Goal: Task Accomplishment & Management: Use online tool/utility

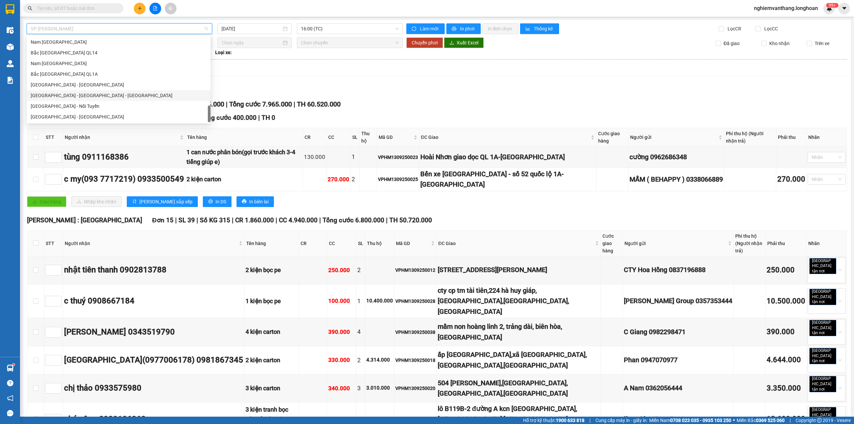
click at [71, 66] on div "Nam [GEOGRAPHIC_DATA]" at bounding box center [119, 63] width 176 height 7
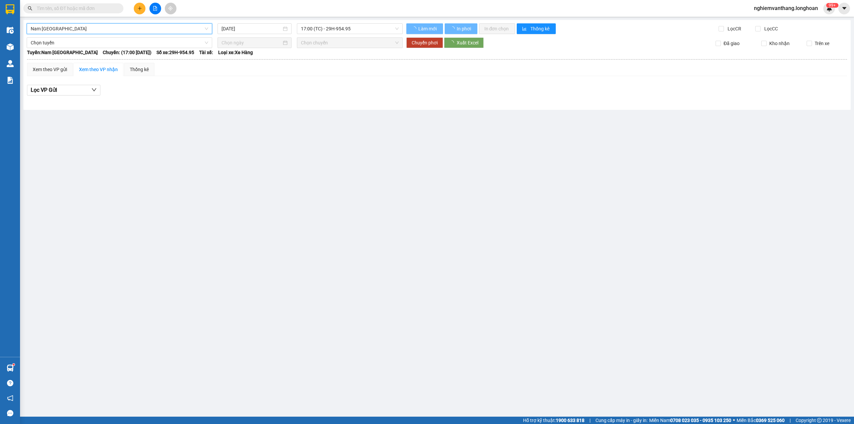
click at [245, 27] on input "[DATE]" at bounding box center [251, 28] width 60 height 7
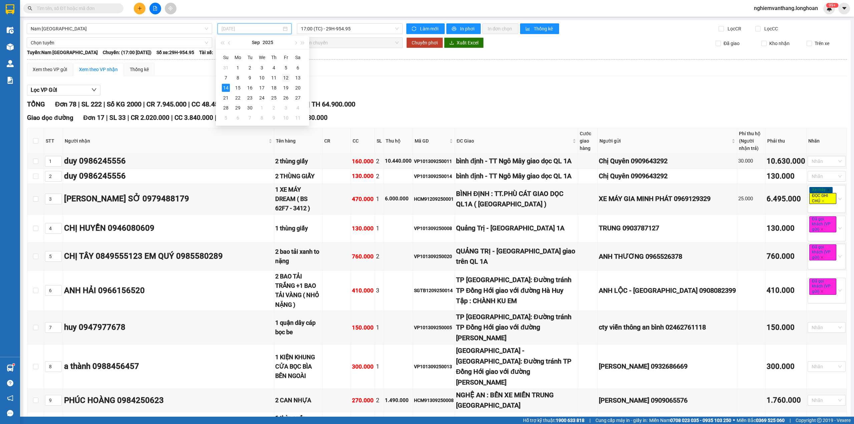
click at [285, 79] on div "12" at bounding box center [286, 78] width 8 height 8
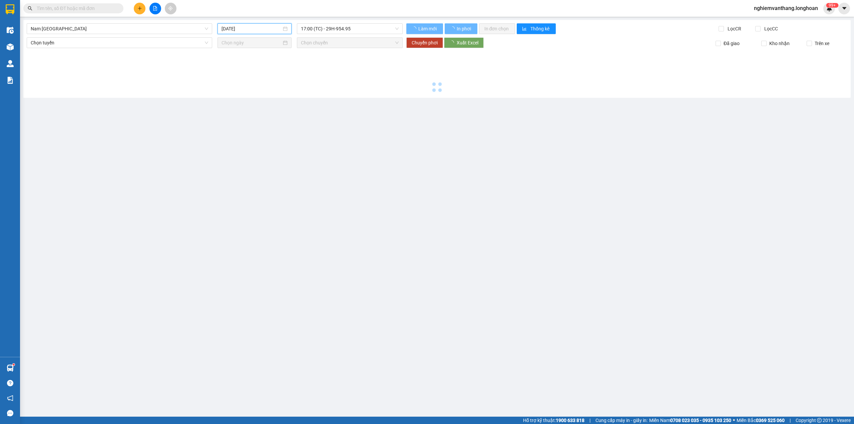
type input "[DATE]"
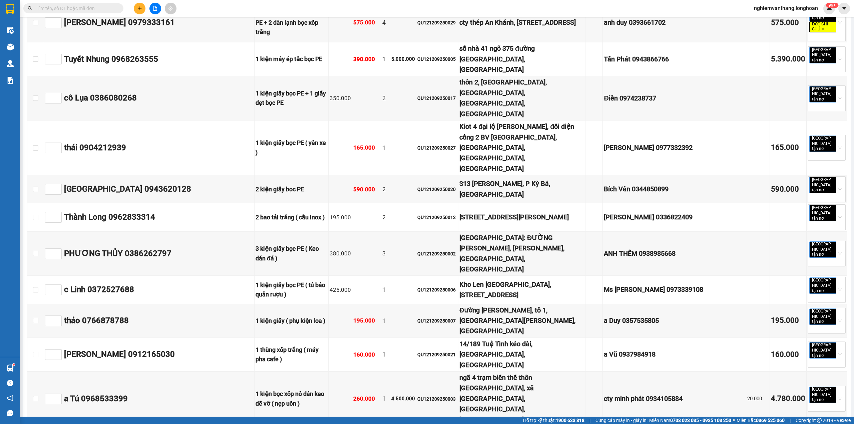
scroll to position [2045, 0]
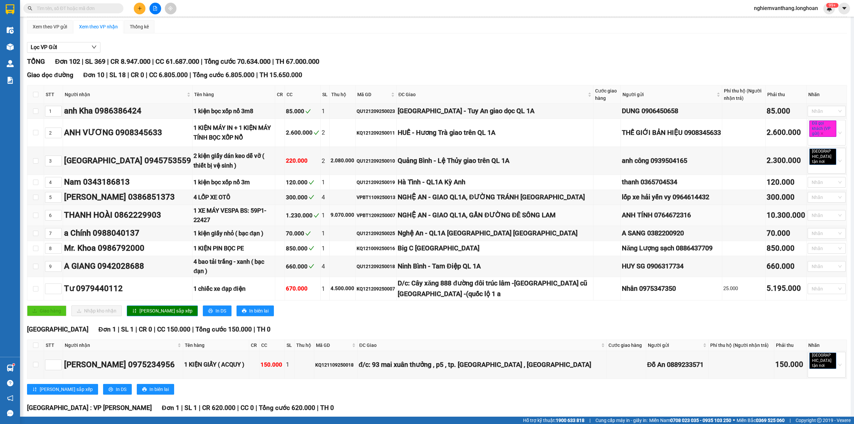
scroll to position [0, 0]
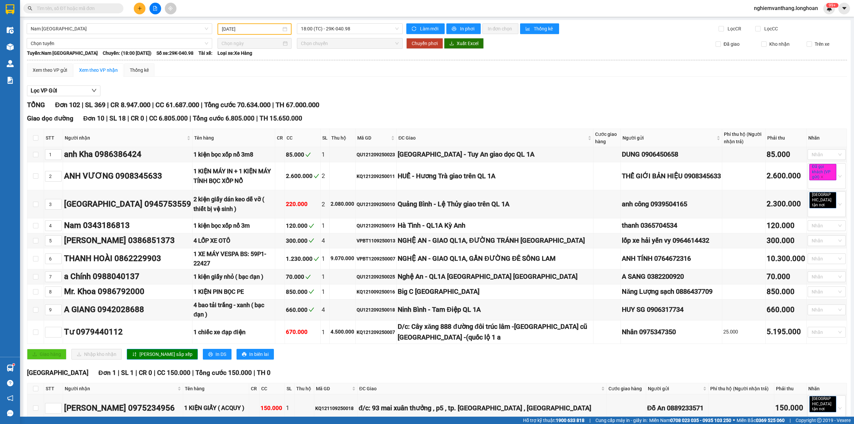
click at [75, 16] on div "Kết quả tìm kiếm ( 0 ) Bộ lọc No Data nghiemvanthang.longhoan 99+" at bounding box center [427, 8] width 854 height 17
click at [74, 27] on span "Nam [GEOGRAPHIC_DATA]" at bounding box center [119, 29] width 177 height 10
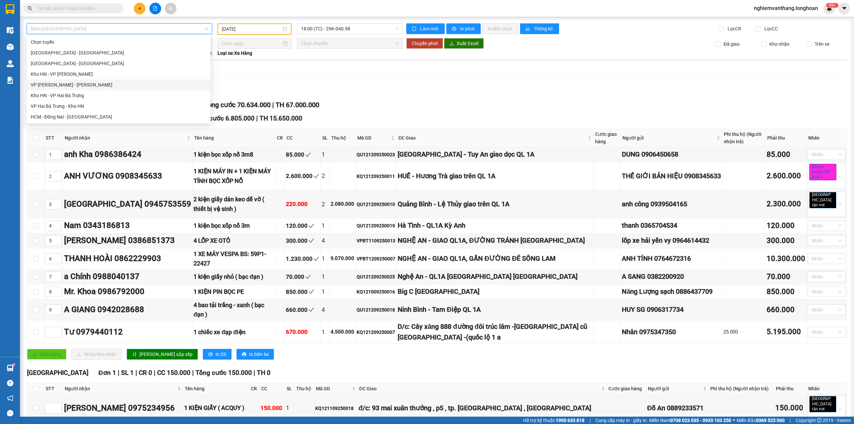
click at [77, 84] on div "VP [PERSON_NAME] - [PERSON_NAME]" at bounding box center [119, 84] width 176 height 7
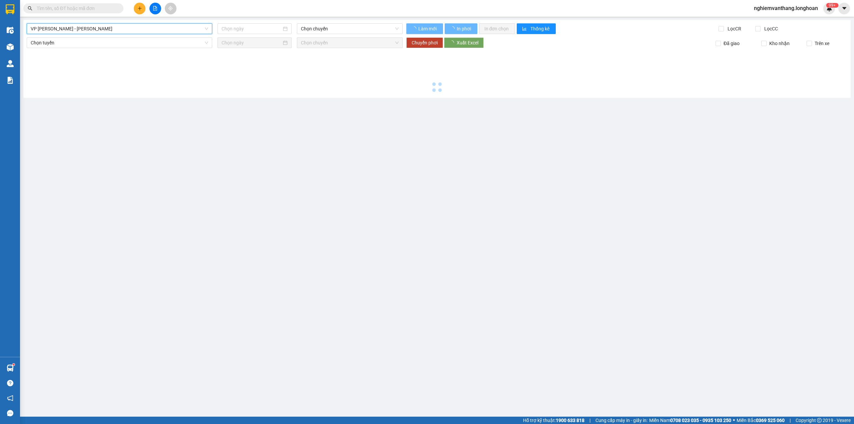
type input "[DATE]"
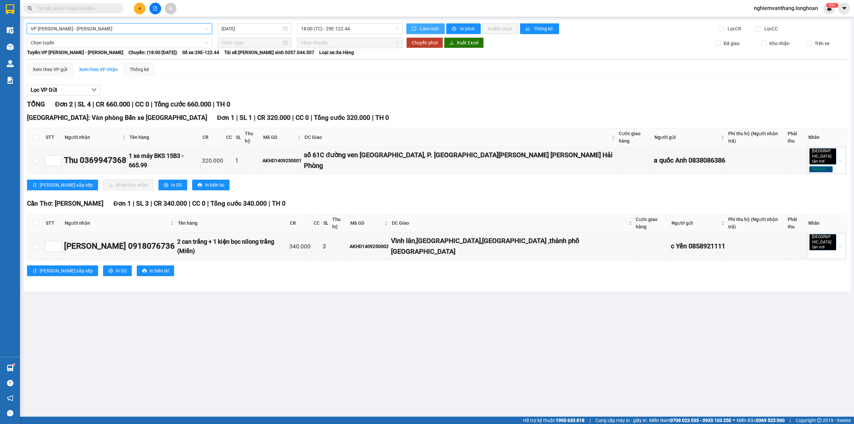
click at [427, 31] on span "Làm mới" at bounding box center [429, 28] width 19 height 7
drag, startPoint x: 34, startPoint y: 135, endPoint x: 40, endPoint y: 134, distance: 6.4
click at [34, 134] on input "checkbox" at bounding box center [35, 136] width 5 height 5
checkbox input "true"
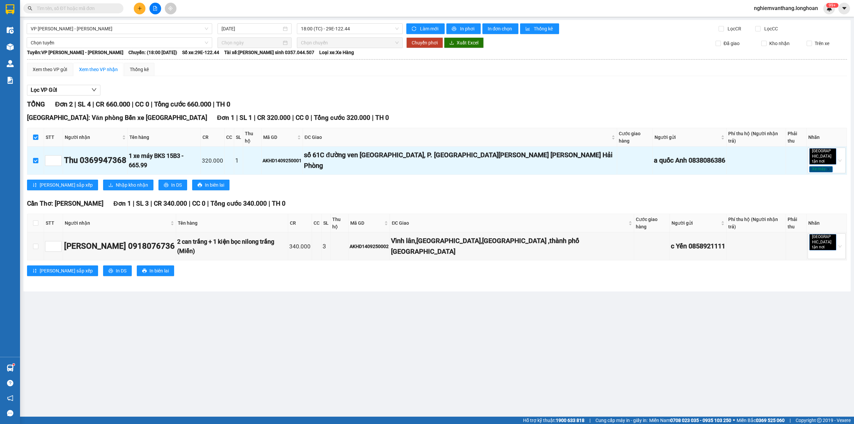
click at [76, 50] on b "Tuyến: VP [PERSON_NAME]" at bounding box center [75, 52] width 96 height 5
click at [81, 42] on span "Chọn tuyến" at bounding box center [119, 43] width 177 height 10
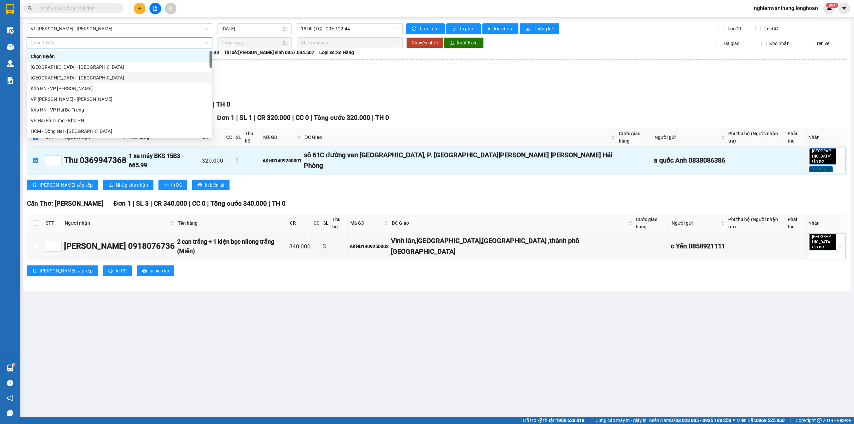
click at [62, 73] on div "[GEOGRAPHIC_DATA] - [GEOGRAPHIC_DATA]" at bounding box center [119, 77] width 185 height 11
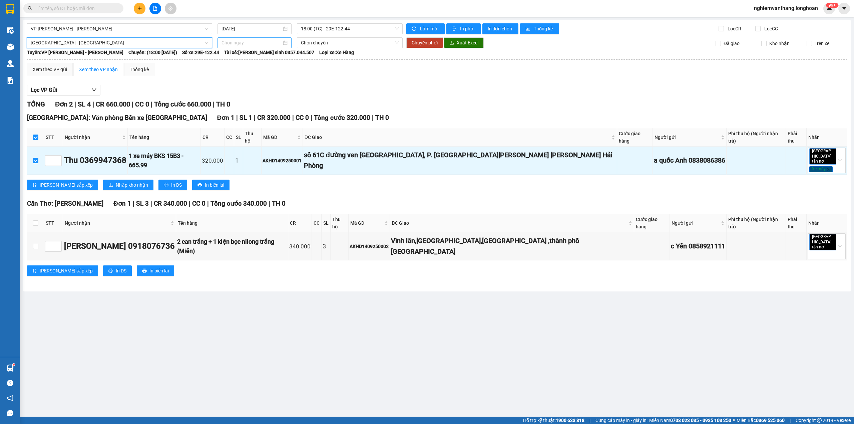
click at [264, 45] on input at bounding box center [251, 42] width 60 height 7
type input "[DATE]"
drag, startPoint x: 223, startPoint y: 102, endPoint x: 227, endPoint y: 102, distance: 3.4
click at [224, 102] on div "14" at bounding box center [227, 102] width 8 height 8
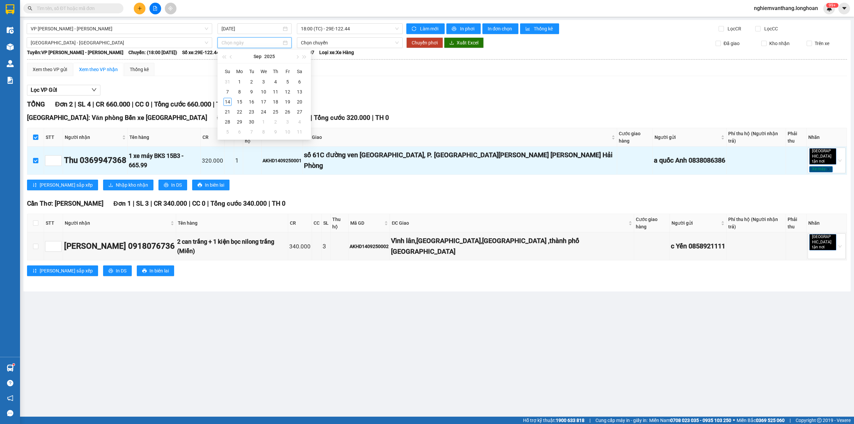
type input "[DATE]"
click at [424, 46] on span "Chuyển phơi" at bounding box center [425, 42] width 26 height 7
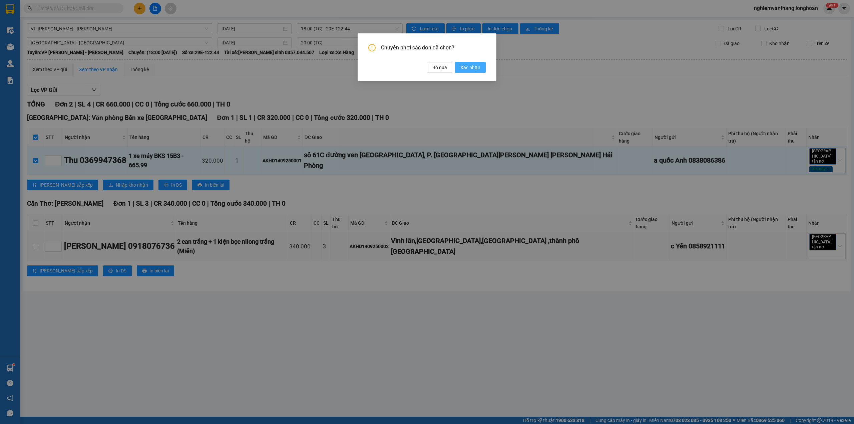
click at [475, 67] on span "Xác nhận" at bounding box center [470, 67] width 20 height 7
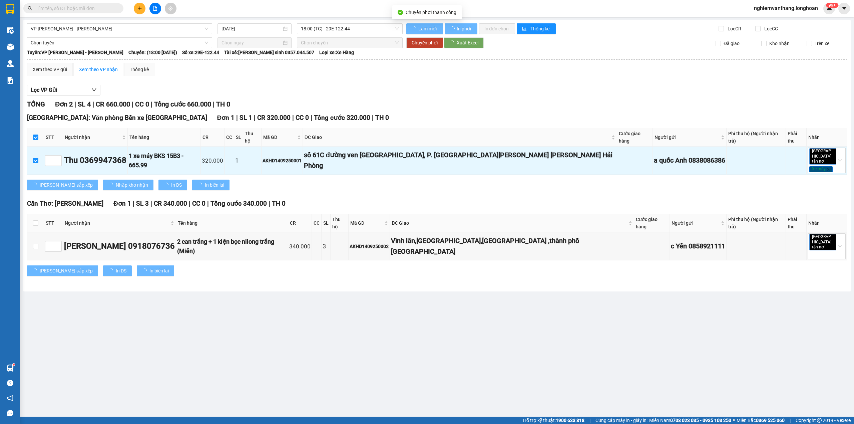
checkbox input "false"
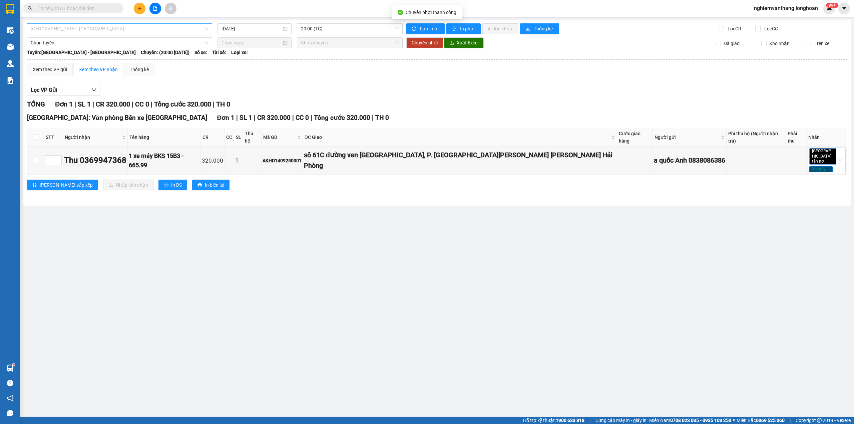
click at [83, 24] on span "[GEOGRAPHIC_DATA] - [GEOGRAPHIC_DATA]" at bounding box center [119, 29] width 177 height 10
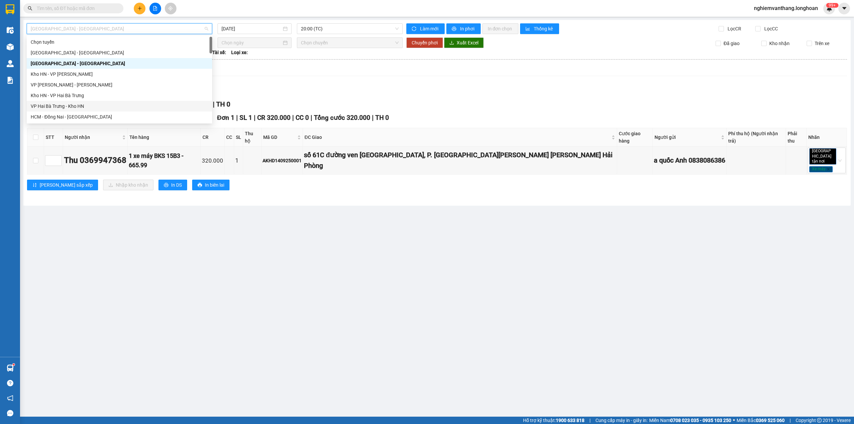
click at [68, 106] on div "VP Hai Bà Trưng - Kho HN" at bounding box center [119, 105] width 177 height 7
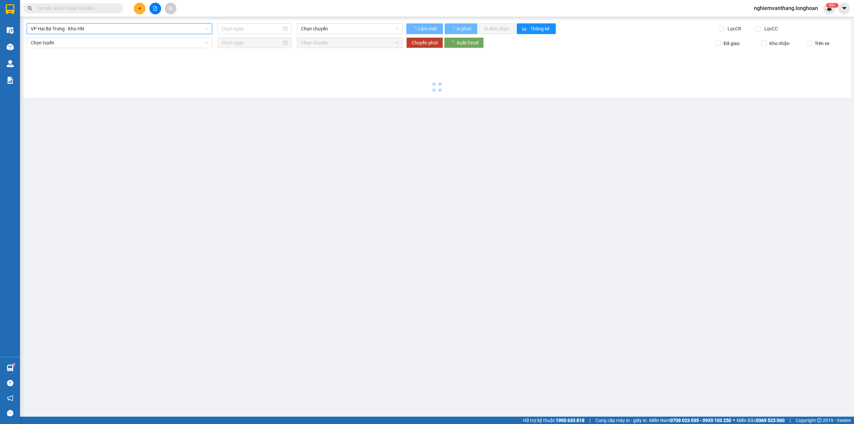
type input "[DATE]"
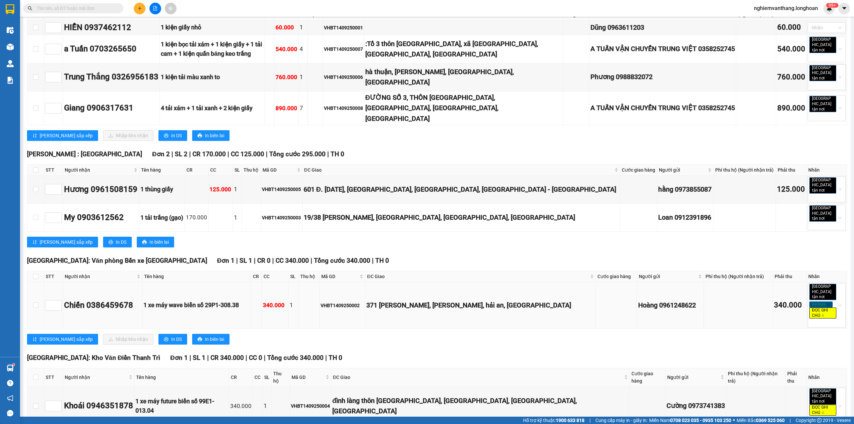
scroll to position [202, 0]
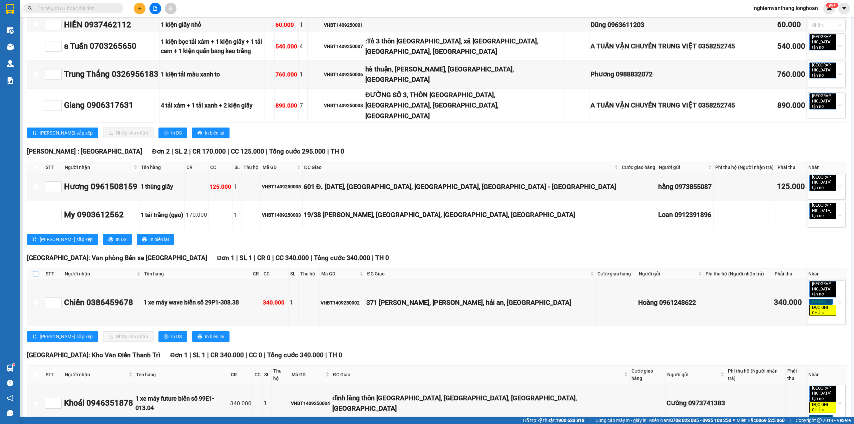
click at [34, 271] on input "checkbox" at bounding box center [35, 273] width 5 height 5
checkbox input "true"
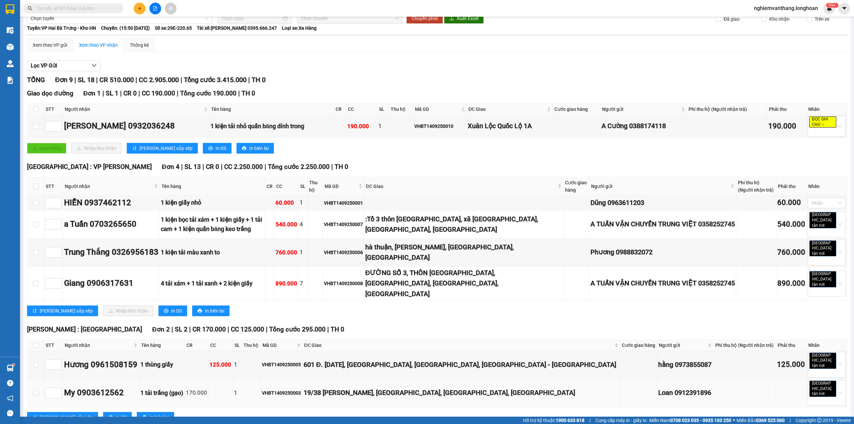
scroll to position [0, 0]
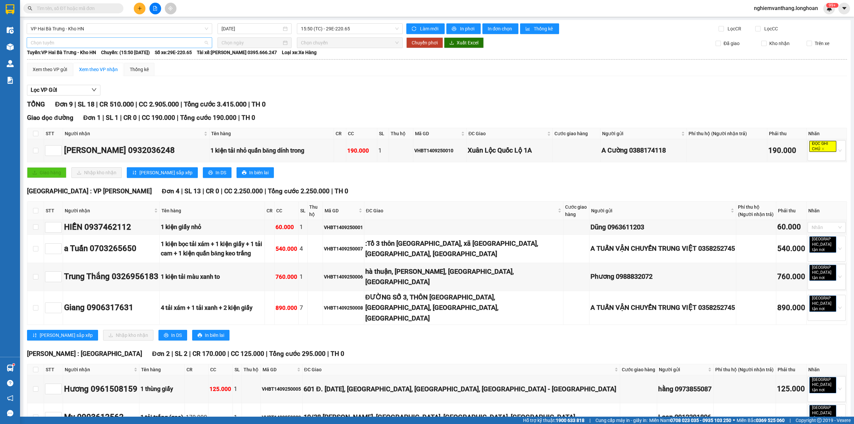
click at [39, 45] on span "Chọn tuyến" at bounding box center [119, 43] width 177 height 10
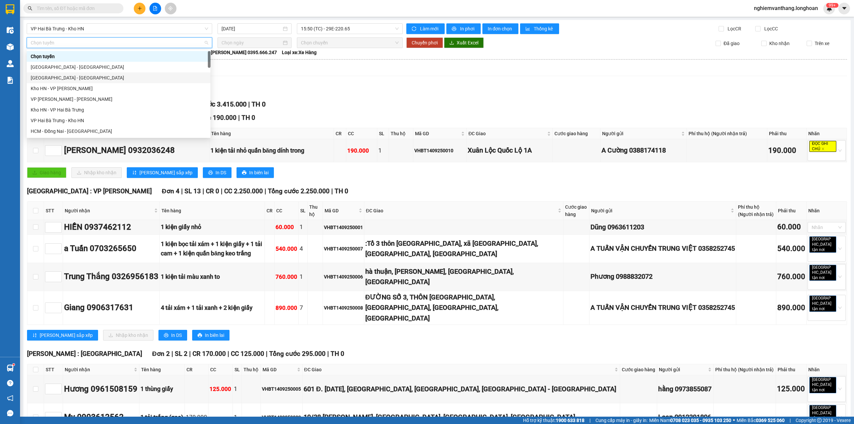
drag, startPoint x: 67, startPoint y: 78, endPoint x: 111, endPoint y: 78, distance: 44.0
click at [67, 79] on div "[GEOGRAPHIC_DATA] - [GEOGRAPHIC_DATA]" at bounding box center [119, 77] width 176 height 7
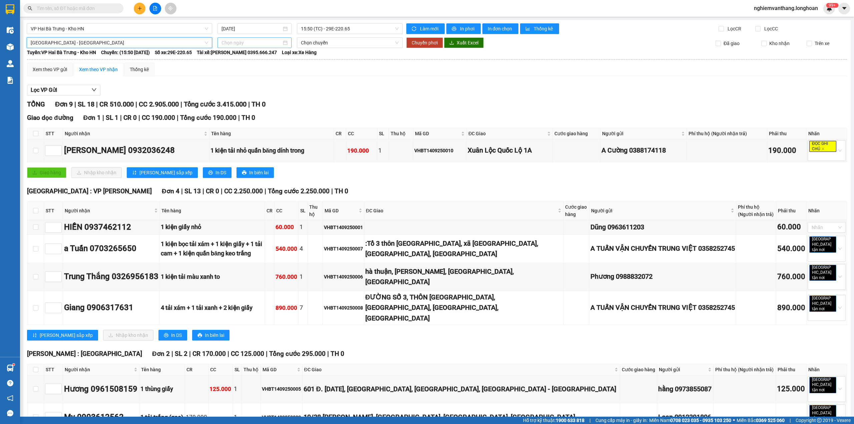
drag, startPoint x: 228, startPoint y: 47, endPoint x: 239, endPoint y: 45, distance: 11.2
click at [229, 46] on div at bounding box center [254, 42] width 74 height 11
type input "[DATE]"
drag, startPoint x: 224, startPoint y: 104, endPoint x: 267, endPoint y: 99, distance: 42.7
click at [226, 104] on div "14" at bounding box center [226, 102] width 8 height 8
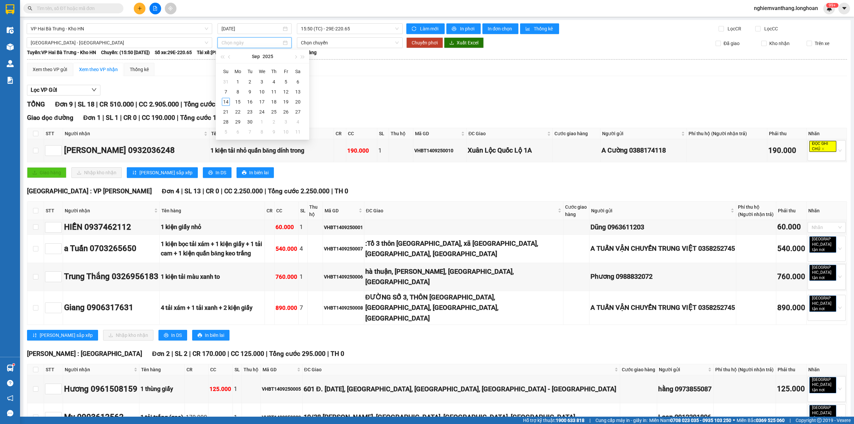
type input "[DATE]"
drag, startPoint x: 416, startPoint y: 43, endPoint x: 420, endPoint y: 43, distance: 4.0
click at [418, 43] on span "Chuyển phơi" at bounding box center [425, 42] width 26 height 7
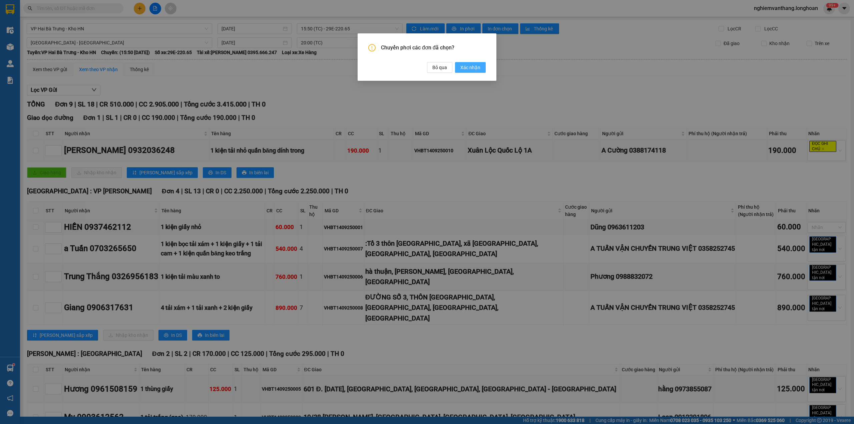
click at [472, 63] on button "Xác nhận" at bounding box center [470, 67] width 31 height 11
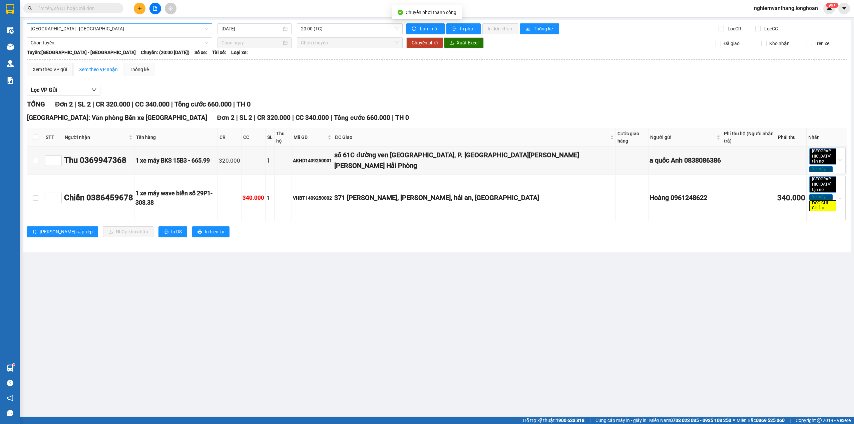
click at [83, 31] on span "[GEOGRAPHIC_DATA] - [GEOGRAPHIC_DATA]" at bounding box center [119, 29] width 177 height 10
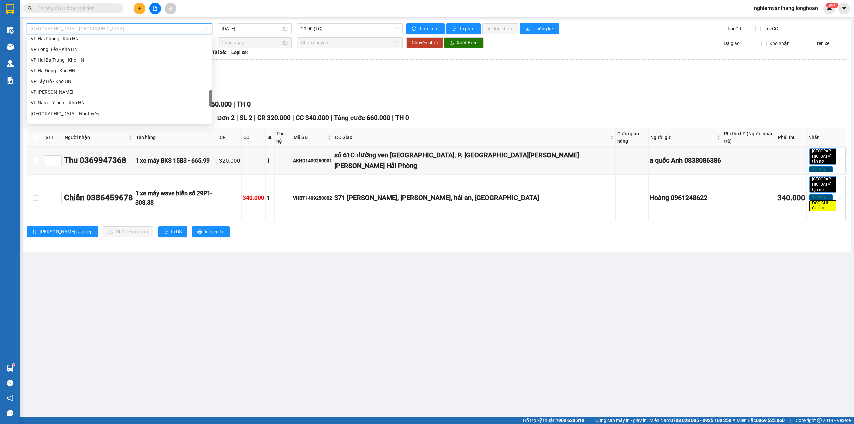
scroll to position [311, 0]
click at [86, 93] on div "VP Long Biên - Kho HN" at bounding box center [119, 93] width 177 height 7
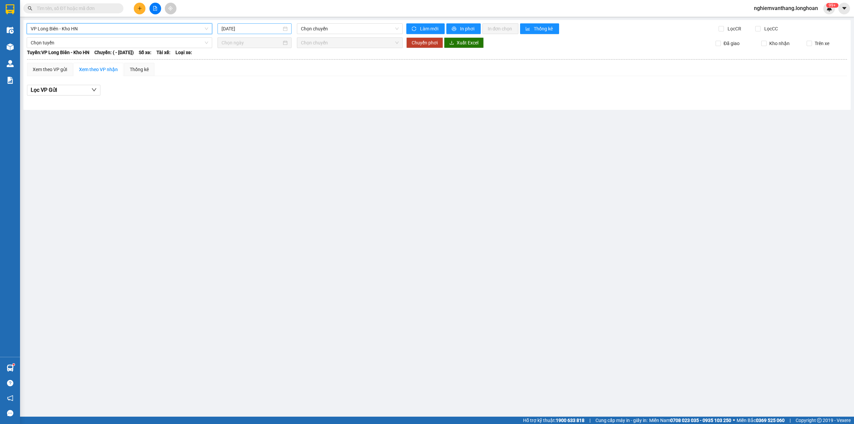
click at [253, 31] on input "[DATE]" at bounding box center [251, 28] width 60 height 7
click at [301, 90] on div "20" at bounding box center [299, 88] width 8 height 8
type input "[DATE]"
click at [140, 32] on span "VP Long Biên - Kho HN" at bounding box center [119, 29] width 177 height 10
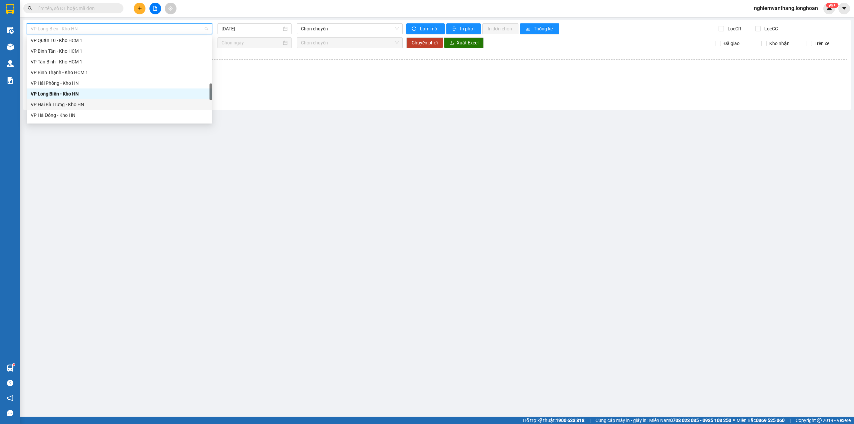
click at [99, 102] on div "VP Hai Bà Trưng - Kho HN" at bounding box center [119, 104] width 177 height 7
type input "[DATE]"
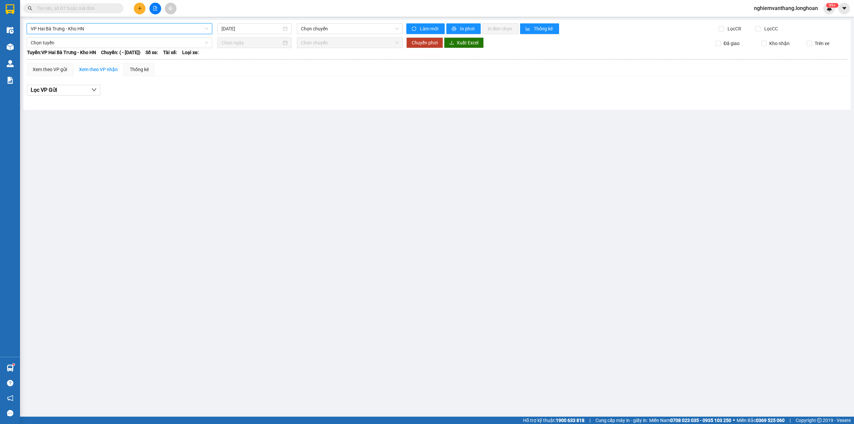
click at [109, 26] on span "VP Hai Bà Trưng - Kho HN" at bounding box center [119, 29] width 177 height 10
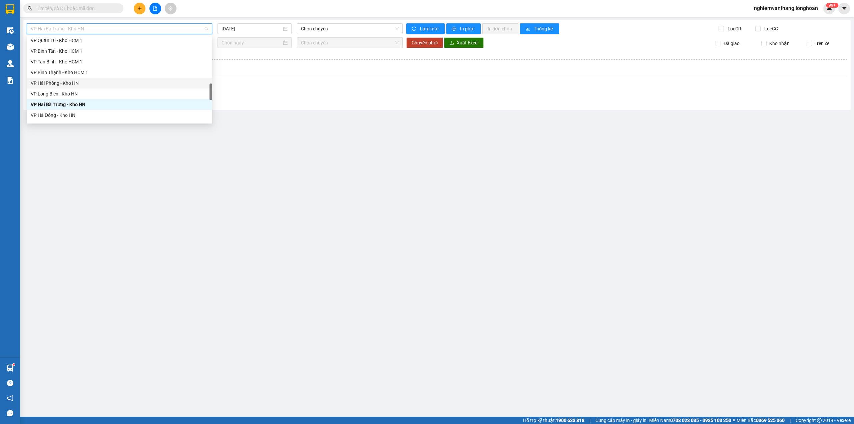
scroll to position [355, 0]
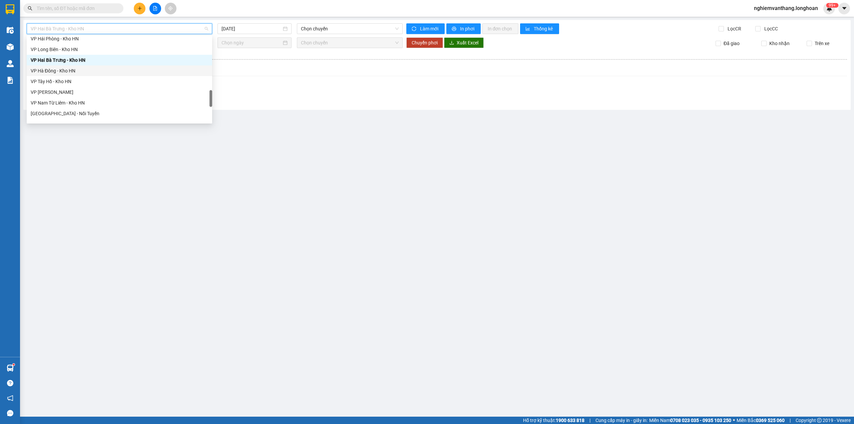
click at [84, 71] on div "VP Hà Đông - Kho HN" at bounding box center [119, 70] width 177 height 7
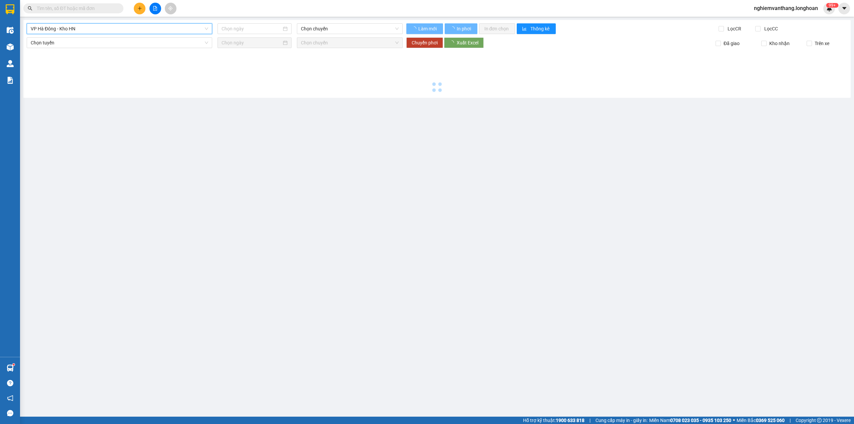
type input "[DATE]"
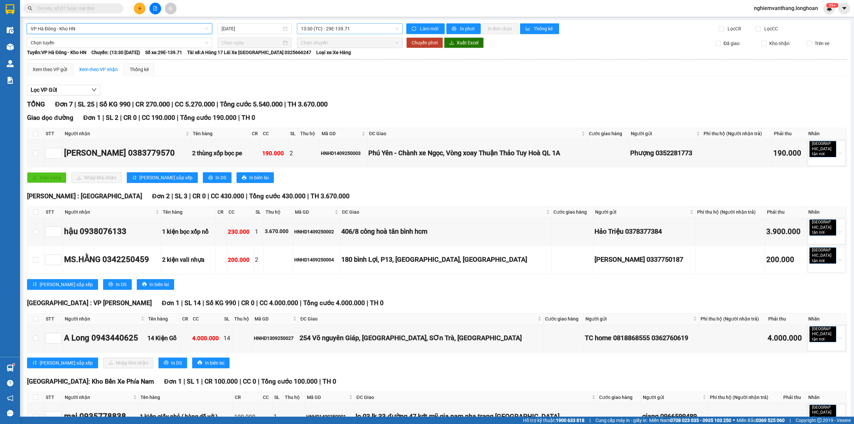
click at [321, 27] on span "13:30 (TC) - 29E-139.71" at bounding box center [350, 29] width 98 height 10
click at [327, 63] on div "17:00 (TC) - 29E-139.71" at bounding box center [324, 63] width 52 height 7
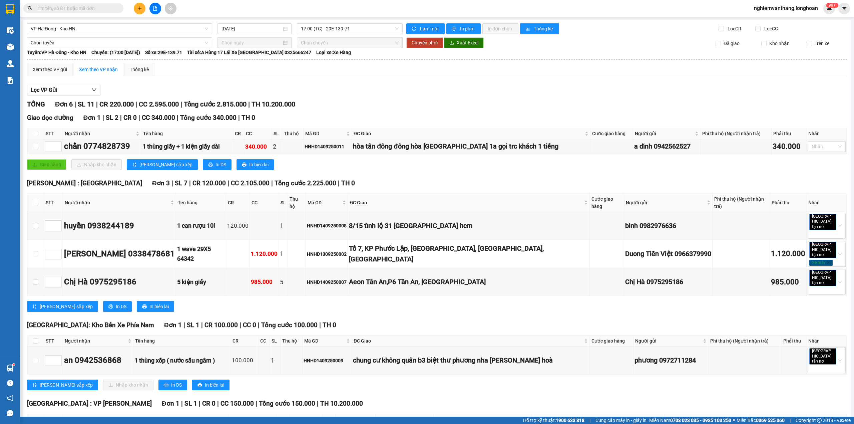
click at [343, 35] on div "VP [GEOGRAPHIC_DATA] - Kho HN [DATE] 17:00 (TC) - 29E-139.71 Làm mới In phơi In…" at bounding box center [436, 252] width 827 height 464
click at [345, 31] on span "17:00 (TC) - 29E-139.71" at bounding box center [350, 29] width 98 height 10
click at [336, 53] on div "13:30 (TC) - 29E-139.71" at bounding box center [324, 52] width 52 height 7
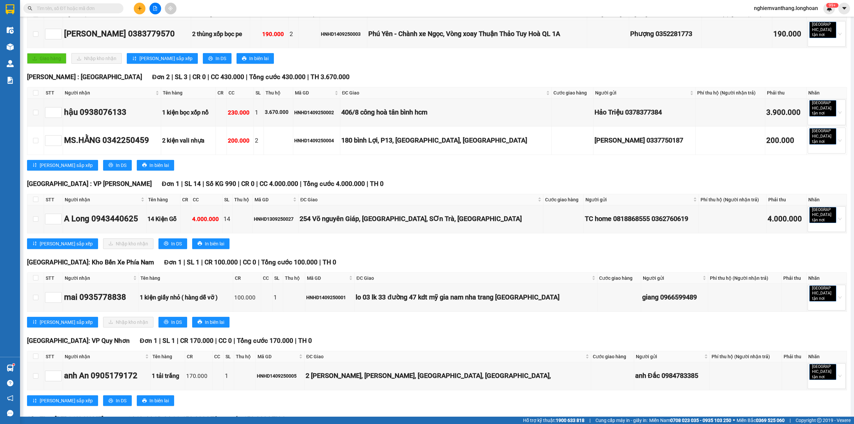
scroll to position [133, 0]
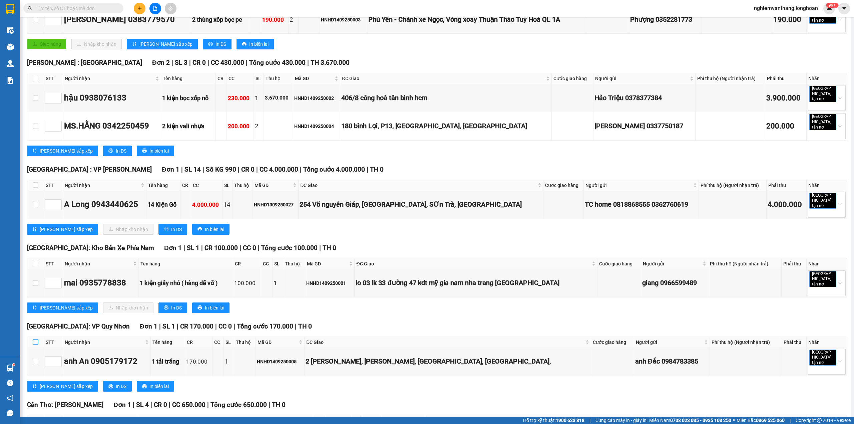
click at [34, 339] on input "checkbox" at bounding box center [35, 341] width 5 height 5
checkbox input "true"
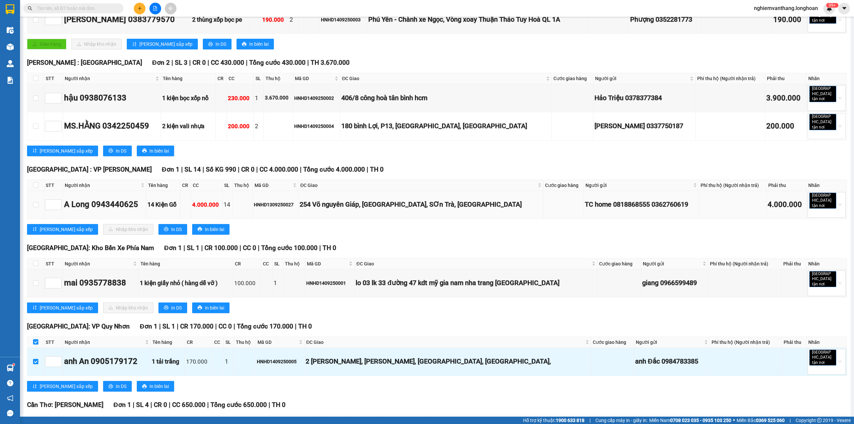
scroll to position [0, 0]
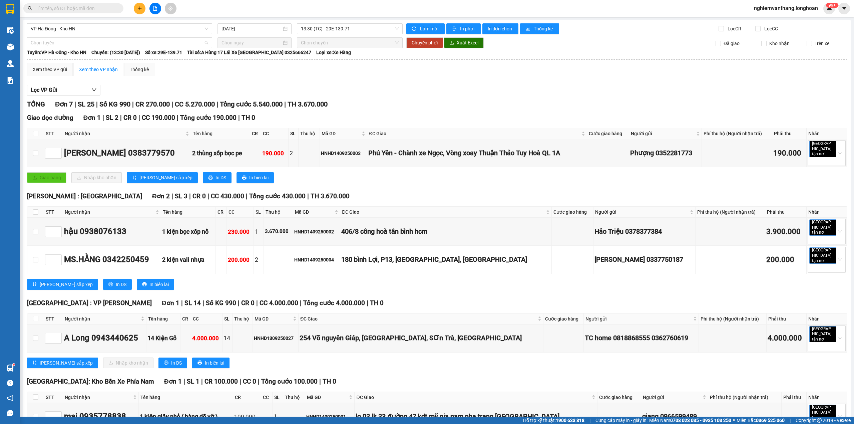
drag, startPoint x: 51, startPoint y: 40, endPoint x: 53, endPoint y: 64, distance: 24.2
click at [51, 41] on span "Chọn tuyến" at bounding box center [119, 43] width 177 height 10
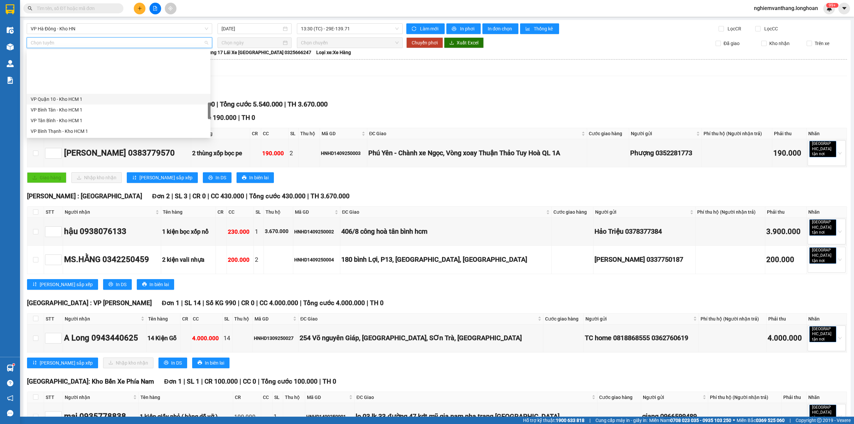
scroll to position [459, 0]
click at [70, 90] on div "Bắc [GEOGRAPHIC_DATA] QL1A" at bounding box center [119, 88] width 176 height 7
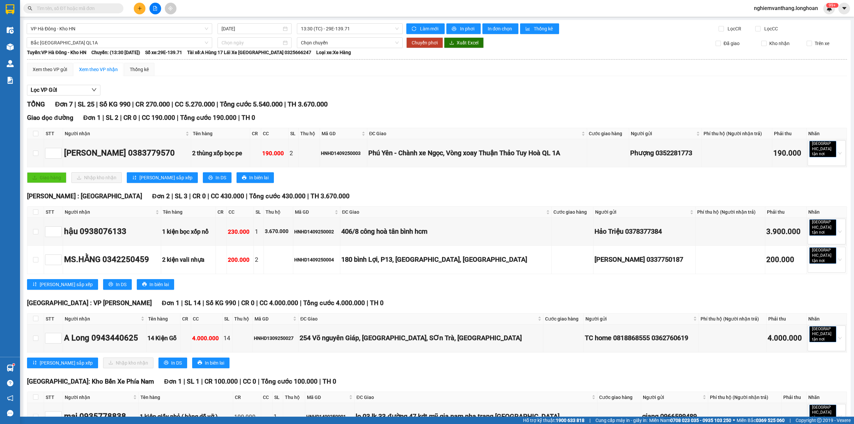
click at [244, 35] on div "VP Hà Đông - Kho HN [DATE] 13:30 (TC) - 29E-139.71 Làm mới In phơi In đơn chọn …" at bounding box center [436, 319] width 827 height 598
click at [233, 42] on input at bounding box center [251, 42] width 60 height 7
type input "[DATE]"
click at [227, 100] on div "14" at bounding box center [226, 102] width 8 height 8
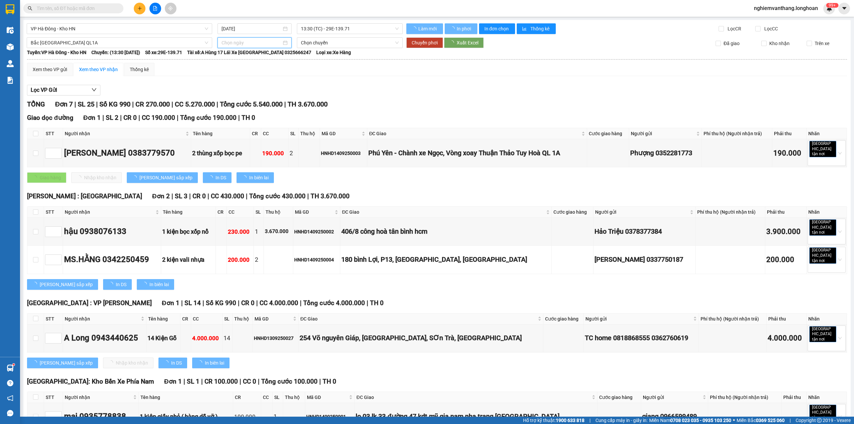
type input "[DATE]"
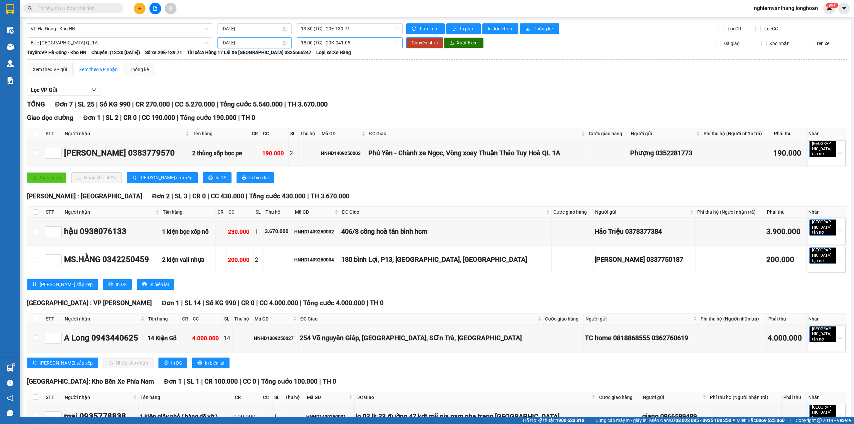
click at [341, 41] on span "18:00 (TC) - 29K-041.05" at bounding box center [350, 43] width 98 height 10
click at [430, 42] on span "Chuyển phơi" at bounding box center [425, 42] width 26 height 7
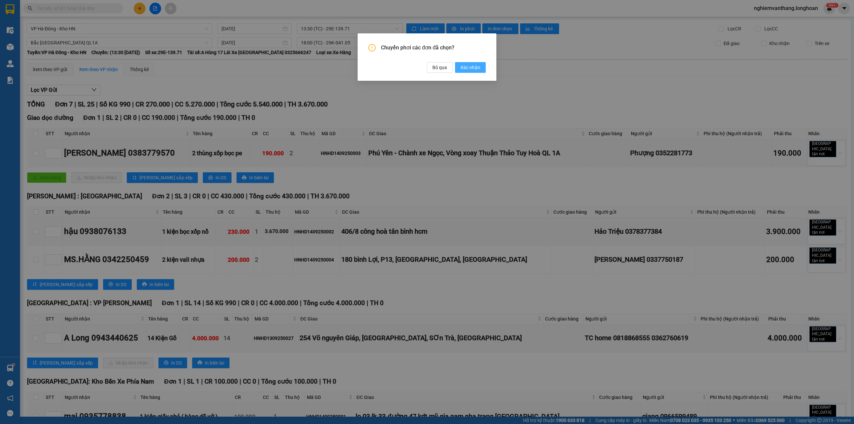
click at [474, 65] on span "Xác nhận" at bounding box center [470, 67] width 20 height 7
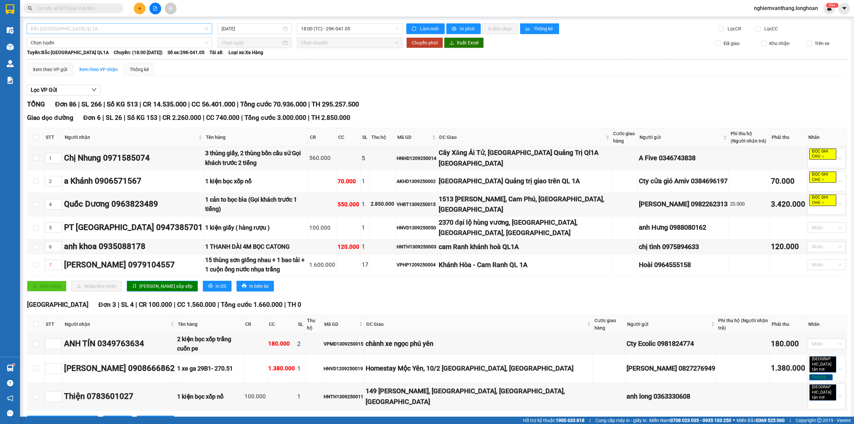
click at [67, 31] on span "Bắc [GEOGRAPHIC_DATA] QL1A" at bounding box center [119, 29] width 177 height 10
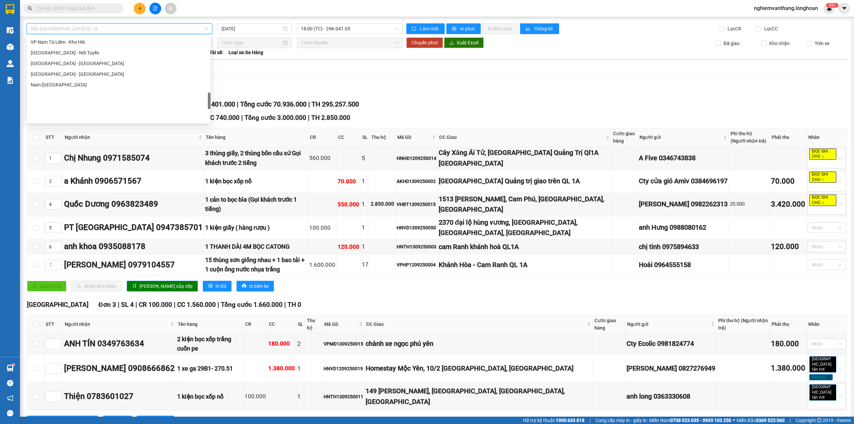
scroll to position [371, 0]
click at [71, 63] on div "VP Tây Hồ - Kho HN" at bounding box center [119, 65] width 176 height 7
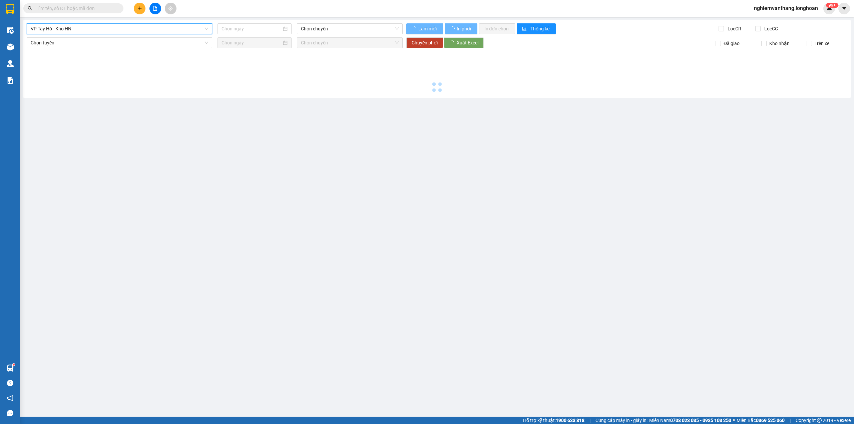
type input "[DATE]"
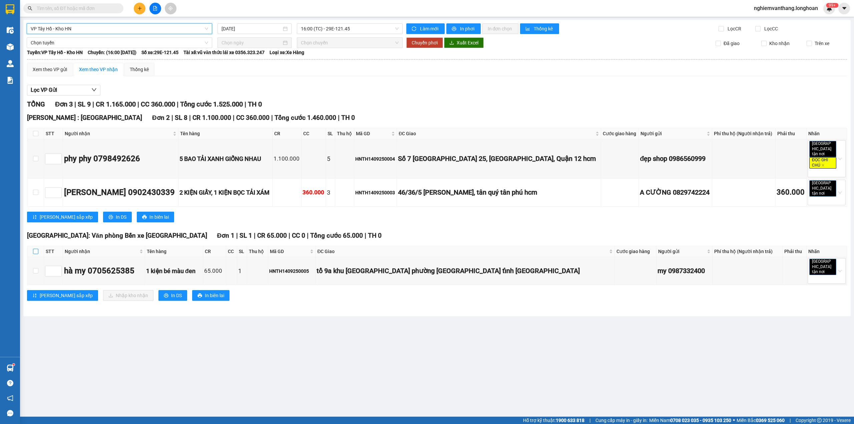
click at [32, 246] on th at bounding box center [35, 251] width 17 height 11
drag, startPoint x: 34, startPoint y: 243, endPoint x: 37, endPoint y: 240, distance: 4.5
click at [34, 248] on input "checkbox" at bounding box center [35, 250] width 5 height 5
checkbox input "true"
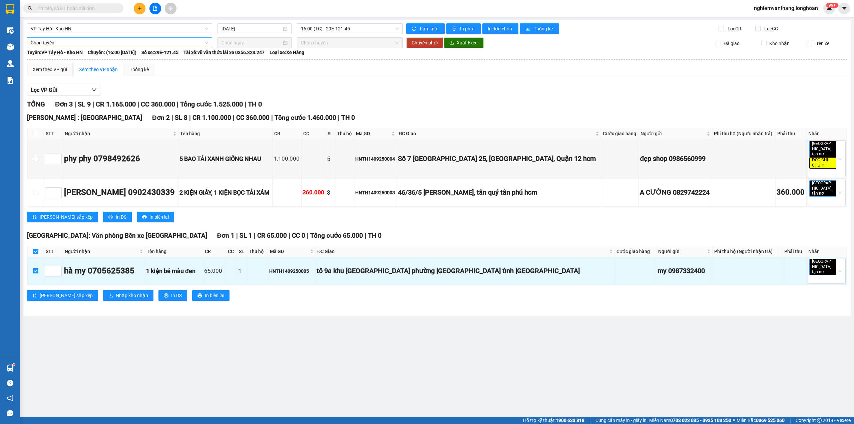
drag, startPoint x: 62, startPoint y: 41, endPoint x: 59, endPoint y: 44, distance: 4.5
click at [62, 42] on span "Chọn tuyến" at bounding box center [119, 43] width 177 height 10
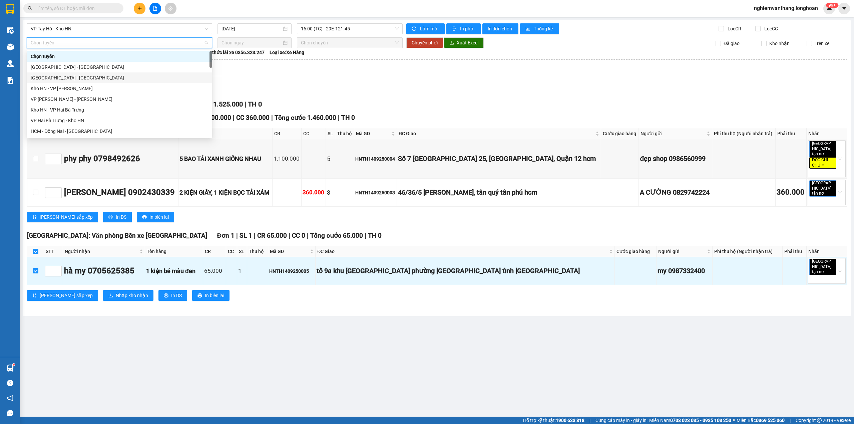
drag, startPoint x: 51, startPoint y: 78, endPoint x: 92, endPoint y: 73, distance: 41.3
click at [51, 77] on div "[GEOGRAPHIC_DATA] - [GEOGRAPHIC_DATA]" at bounding box center [119, 77] width 177 height 7
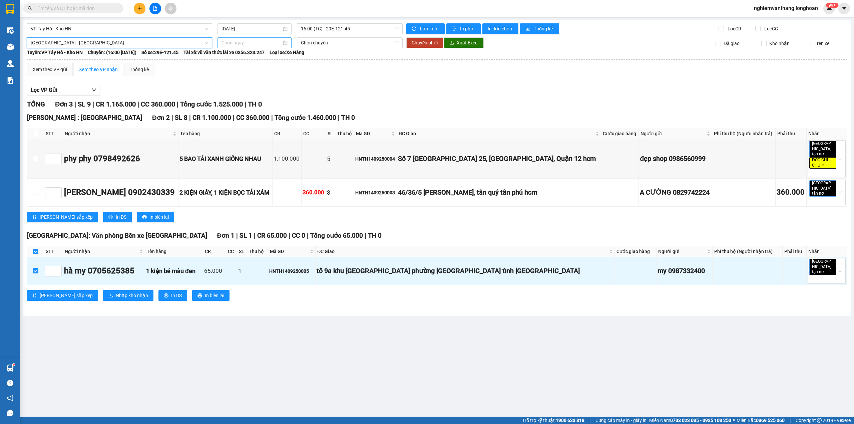
drag, startPoint x: 234, startPoint y: 41, endPoint x: 241, endPoint y: 41, distance: 7.7
click at [234, 40] on input at bounding box center [251, 42] width 60 height 7
type input "[DATE]"
drag, startPoint x: 227, startPoint y: 105, endPoint x: 226, endPoint y: 97, distance: 8.1
click at [228, 103] on div "14" at bounding box center [227, 102] width 8 height 8
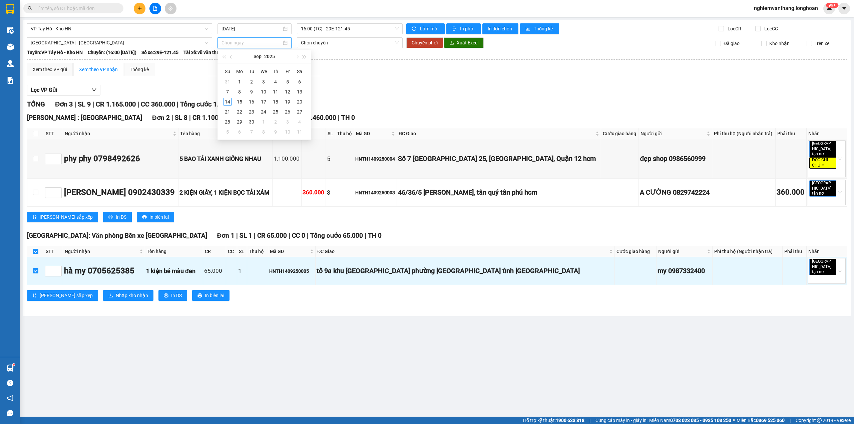
type input "[DATE]"
click at [425, 44] on span "Chuyển phơi" at bounding box center [425, 42] width 26 height 7
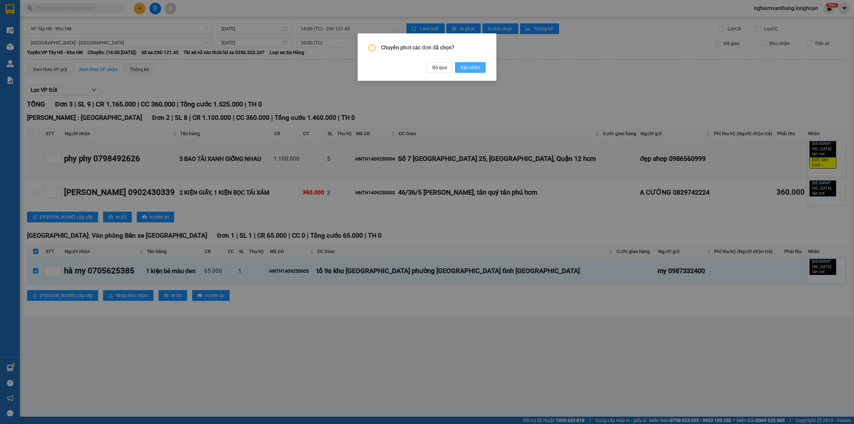
click at [476, 66] on span "Xác nhận" at bounding box center [470, 67] width 20 height 7
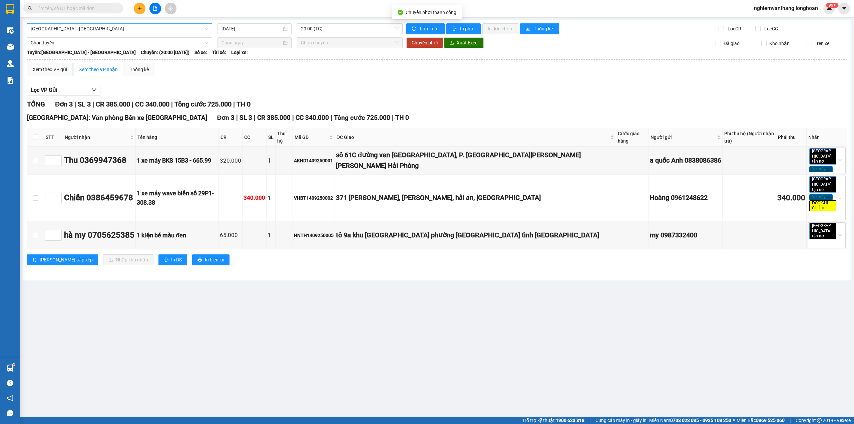
click at [49, 27] on span "[GEOGRAPHIC_DATA] - [GEOGRAPHIC_DATA]" at bounding box center [119, 29] width 177 height 10
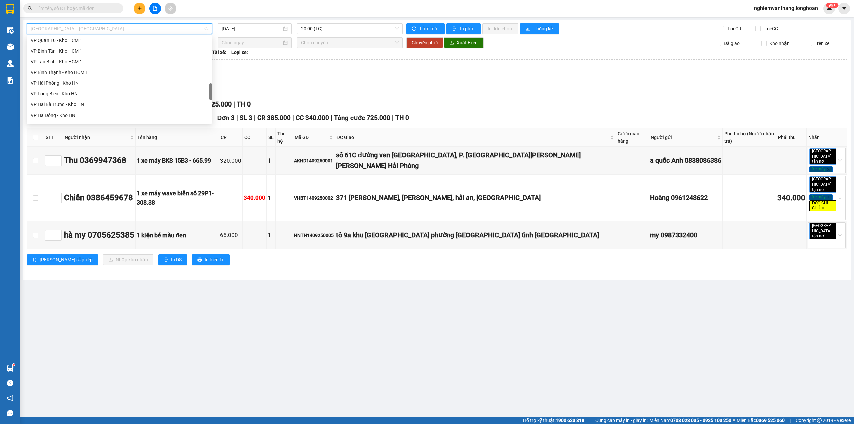
scroll to position [355, 0]
click at [79, 70] on div "VP Hà Đông - Kho HN" at bounding box center [119, 70] width 177 height 7
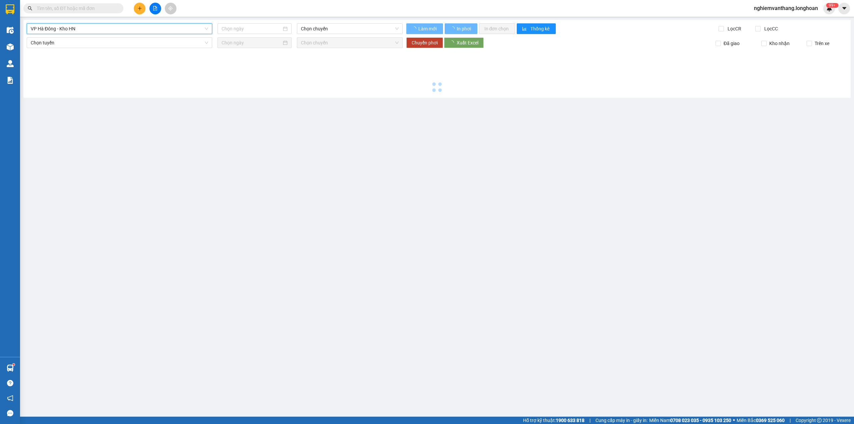
type input "[DATE]"
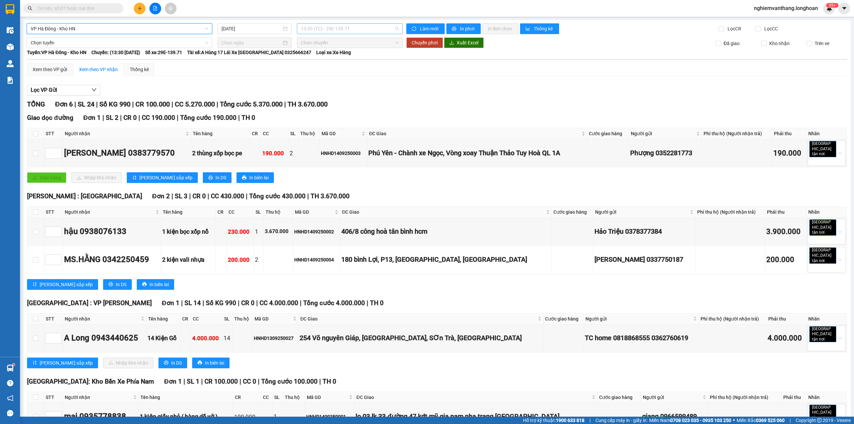
click at [303, 27] on span "13:30 (TC) - 29E-139.71" at bounding box center [350, 29] width 98 height 10
click at [322, 67] on div "17:00 (TC) - 29E-139.71" at bounding box center [324, 63] width 60 height 11
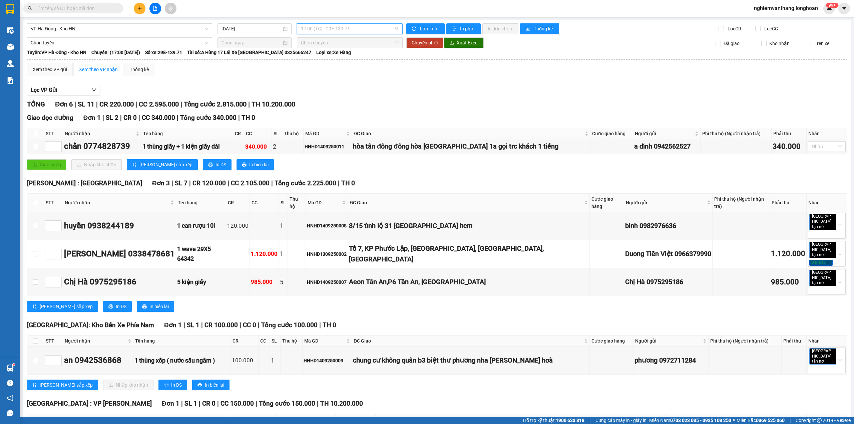
click at [337, 29] on span "17:00 (TC) - 29E-139.71" at bounding box center [350, 29] width 98 height 10
click at [98, 26] on span "VP Hà Đông - Kho HN" at bounding box center [119, 29] width 177 height 10
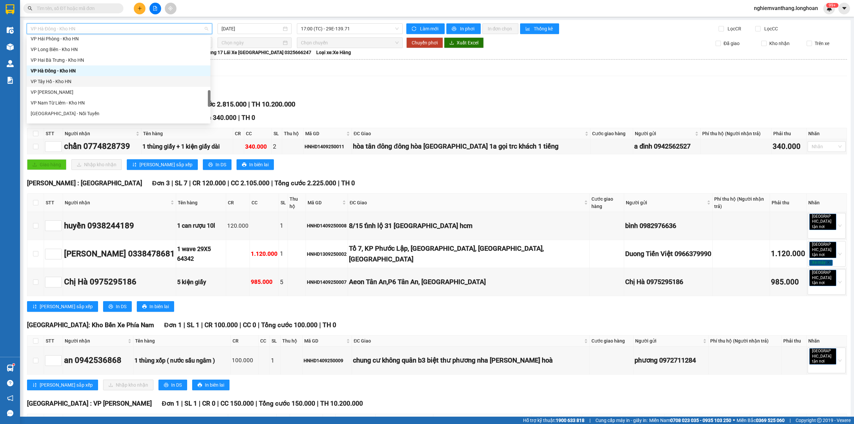
click at [82, 82] on div "VP Tây Hồ - Kho HN" at bounding box center [119, 81] width 176 height 7
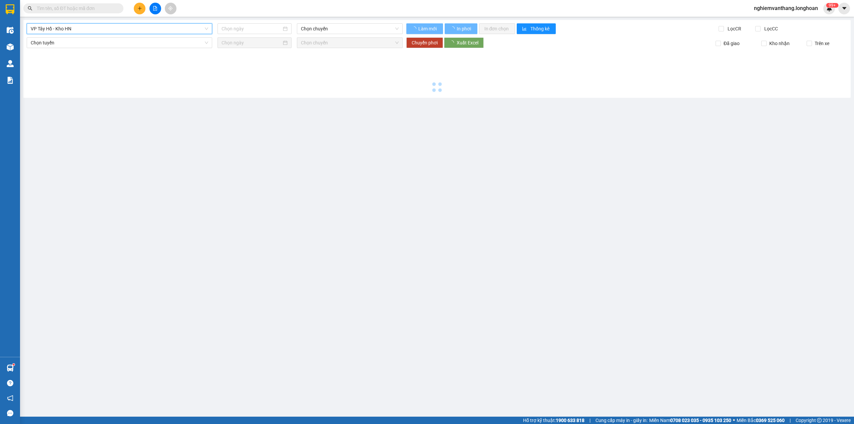
type input "[DATE]"
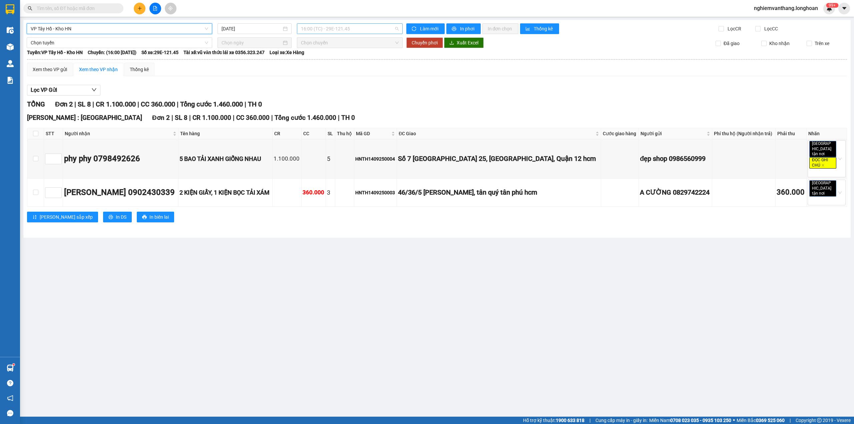
click at [362, 30] on span "16:00 (TC) - 29E-121.45" at bounding box center [350, 29] width 98 height 10
click at [340, 64] on div "19:15 (TC) - 29E-121.45" at bounding box center [327, 63] width 52 height 7
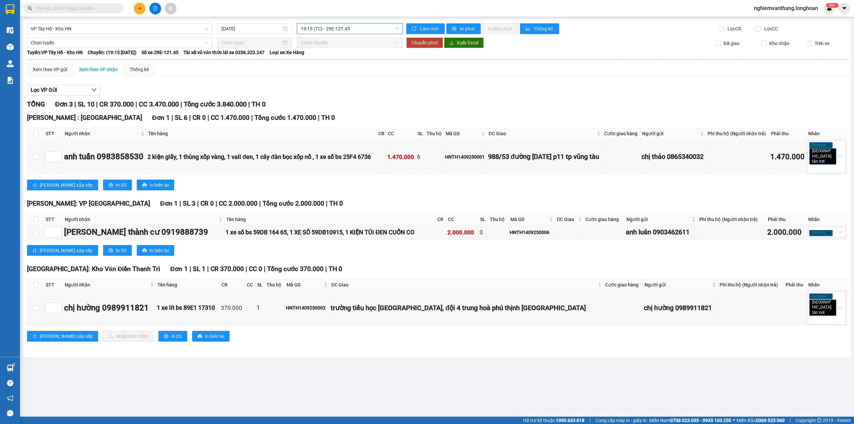
click at [65, 22] on div "VP [GEOGRAPHIC_DATA] - Kho HN [DATE] 19:15 19:15 (TC) - 29E-121.45 Làm mới In p…" at bounding box center [436, 188] width 827 height 336
click at [61, 27] on span "VP Tây Hồ - Kho HN" at bounding box center [119, 29] width 177 height 10
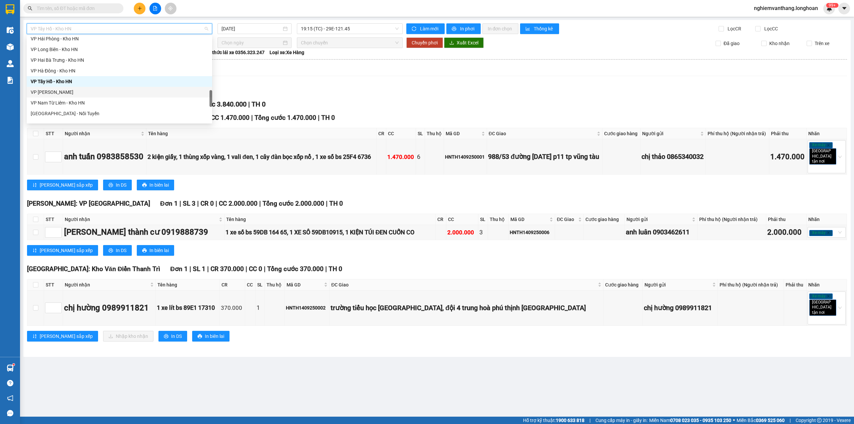
click at [75, 90] on div "VP [PERSON_NAME]" at bounding box center [119, 91] width 177 height 7
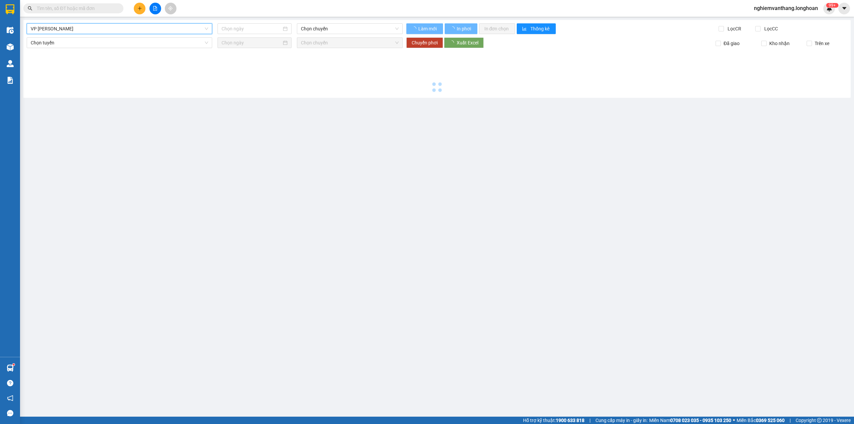
type input "[DATE]"
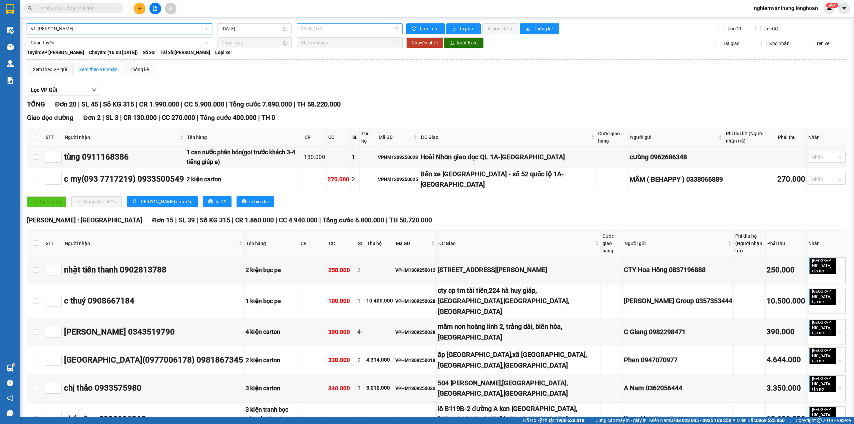
click at [319, 28] on span "16:00 (TC)" at bounding box center [350, 29] width 98 height 10
click at [429, 85] on div "Lọc VP Gửi" at bounding box center [437, 90] width 820 height 11
click at [83, 24] on span "VP [PERSON_NAME]" at bounding box center [119, 29] width 177 height 10
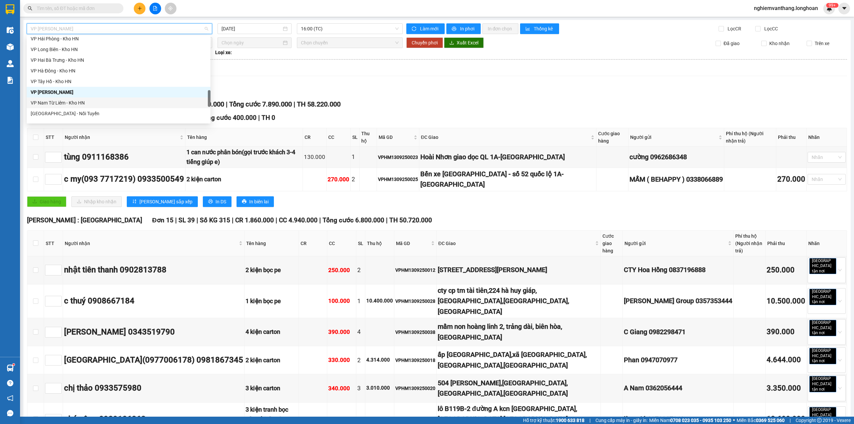
click at [64, 99] on div "VP Nam Từ Liêm - Kho HN" at bounding box center [119, 102] width 176 height 7
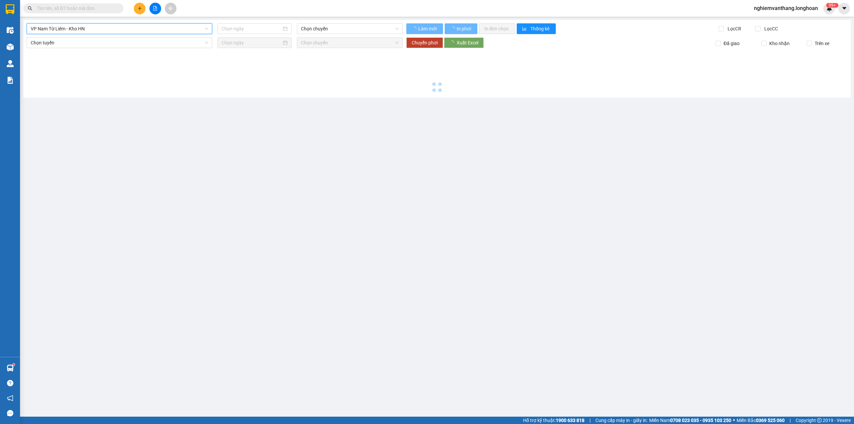
type input "[DATE]"
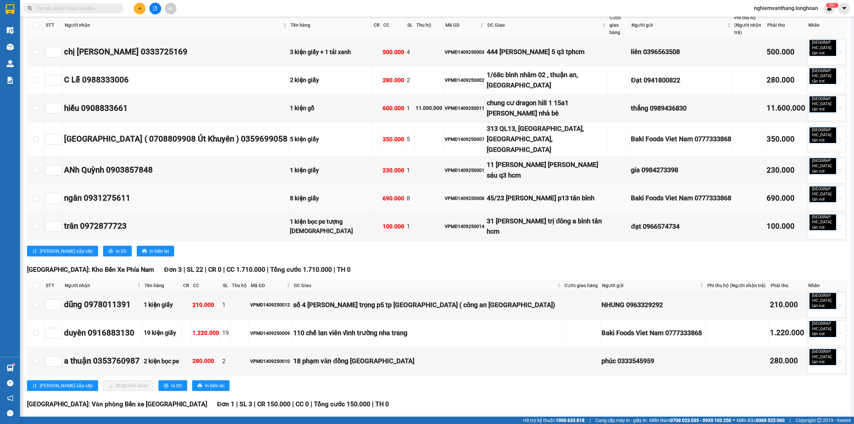
scroll to position [322, 0]
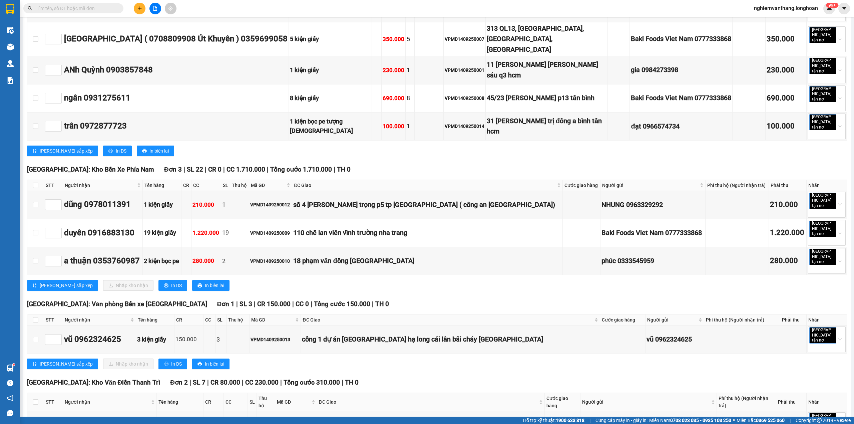
click at [31, 314] on th at bounding box center [35, 319] width 17 height 11
click at [32, 314] on th at bounding box center [35, 319] width 17 height 11
click at [38, 314] on th at bounding box center [35, 319] width 17 height 11
drag, startPoint x: 38, startPoint y: 257, endPoint x: 33, endPoint y: 257, distance: 4.4
click at [37, 317] on input "checkbox" at bounding box center [35, 319] width 5 height 5
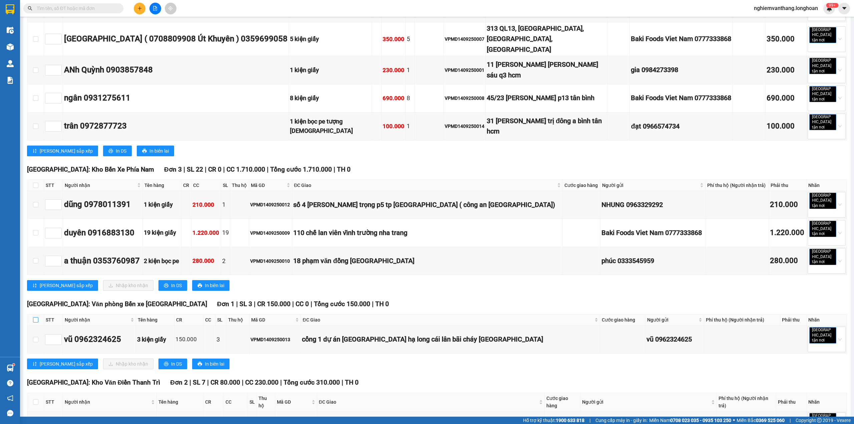
checkbox input "true"
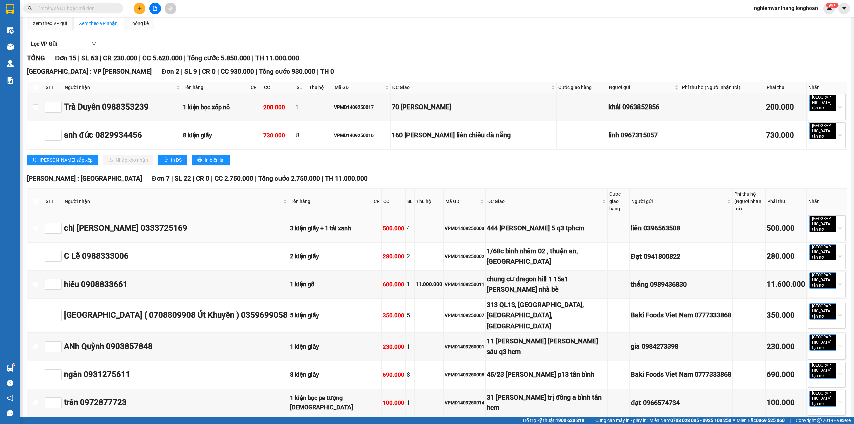
scroll to position [0, 0]
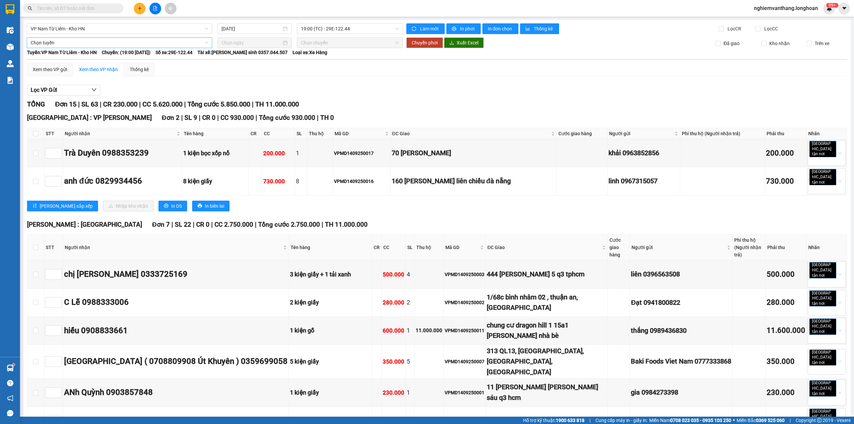
click at [71, 39] on span "Chọn tuyến" at bounding box center [119, 43] width 177 height 10
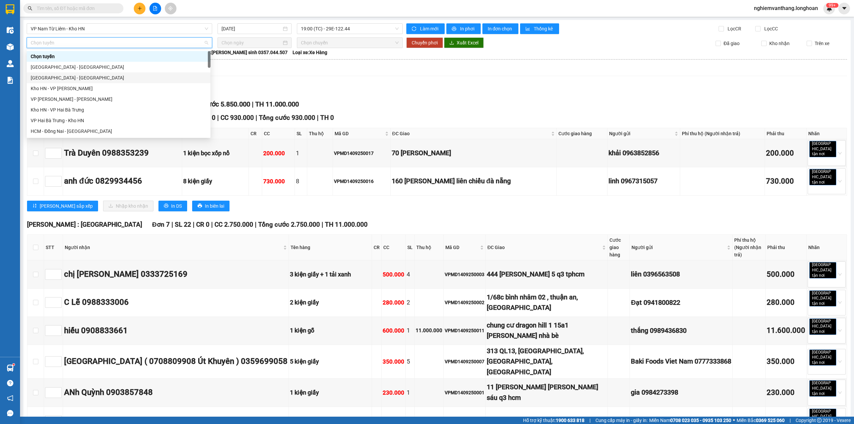
click at [74, 78] on div "[GEOGRAPHIC_DATA] - [GEOGRAPHIC_DATA]" at bounding box center [119, 77] width 176 height 7
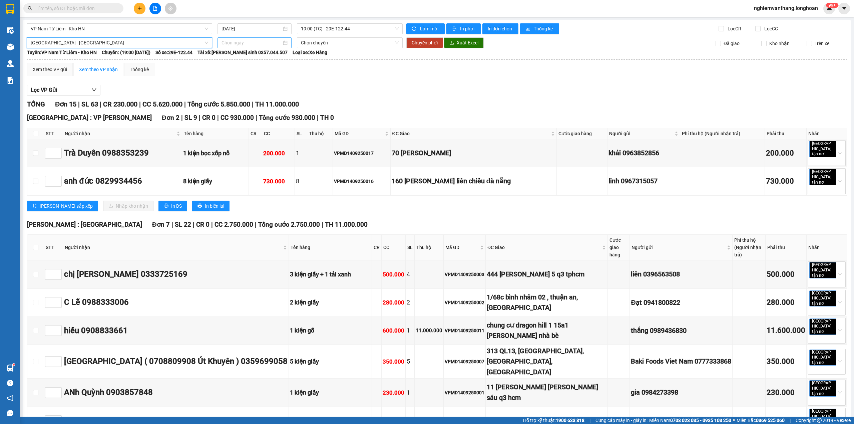
click at [259, 39] on input at bounding box center [251, 42] width 60 height 7
type input "[DATE]"
click at [223, 102] on div "14" at bounding box center [226, 102] width 8 height 8
type input "[DATE]"
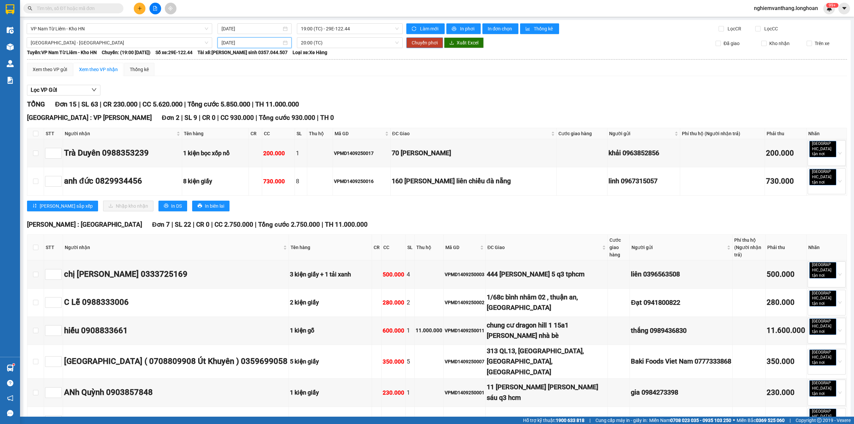
click at [432, 46] on span "Chuyển phơi" at bounding box center [425, 42] width 26 height 7
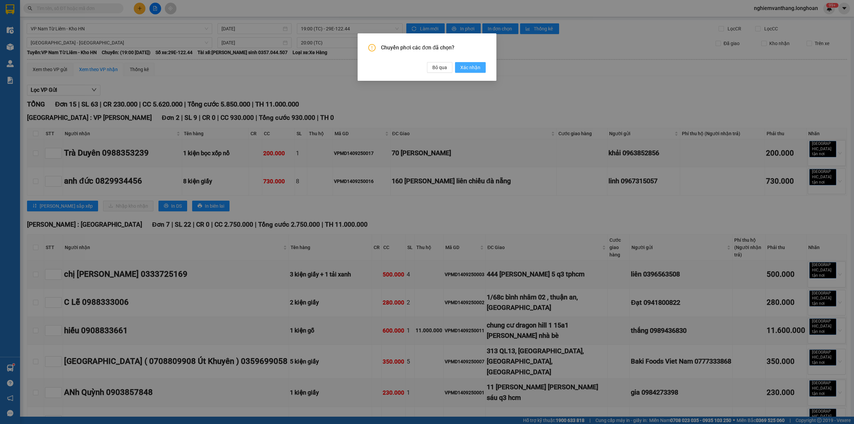
click at [467, 67] on span "Xác nhận" at bounding box center [470, 67] width 20 height 7
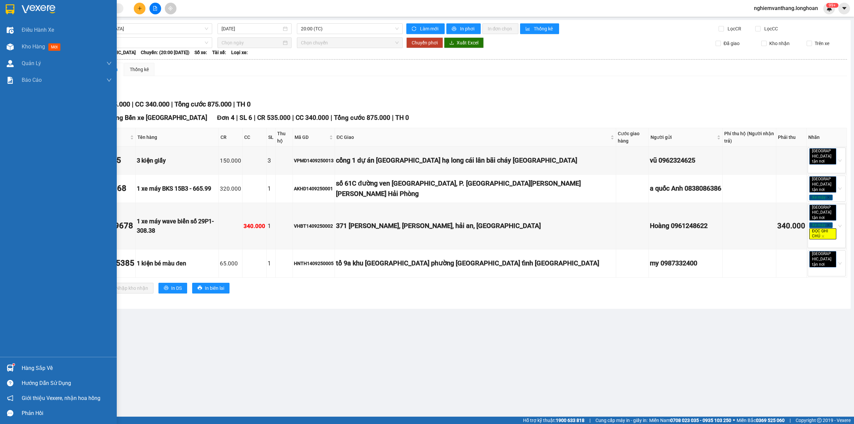
click at [16, 10] on div at bounding box center [58, 11] width 117 height 22
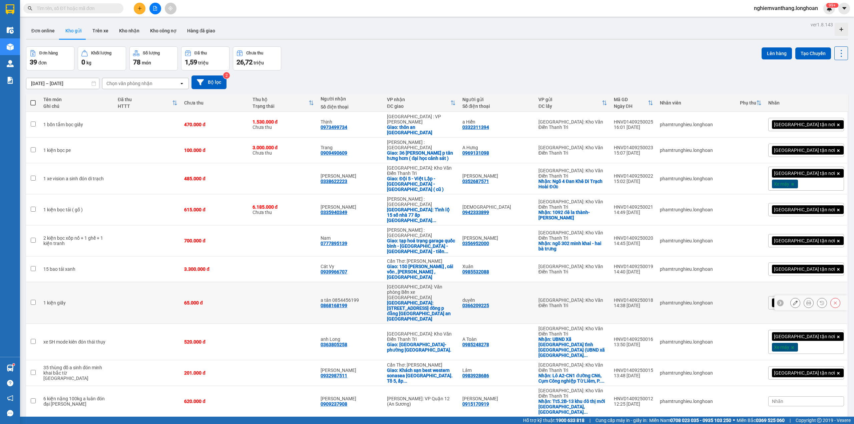
click at [379, 297] on div "a tân 0854456199" at bounding box center [350, 299] width 60 height 5
checkbox input "true"
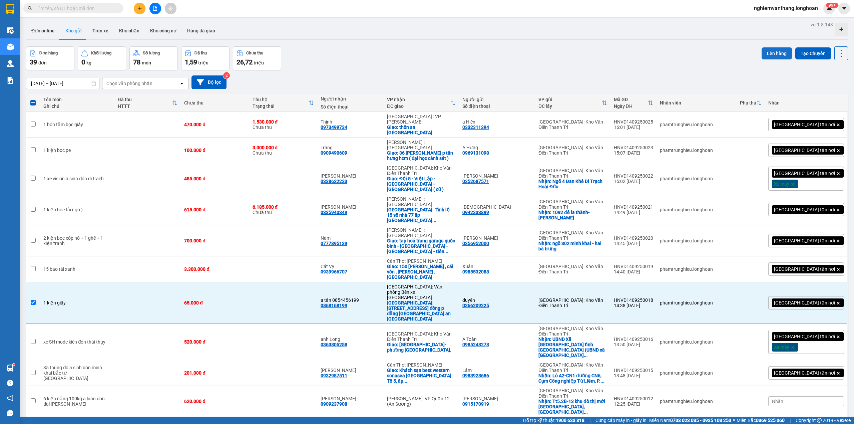
click at [765, 57] on button "Lên hàng" at bounding box center [776, 53] width 30 height 12
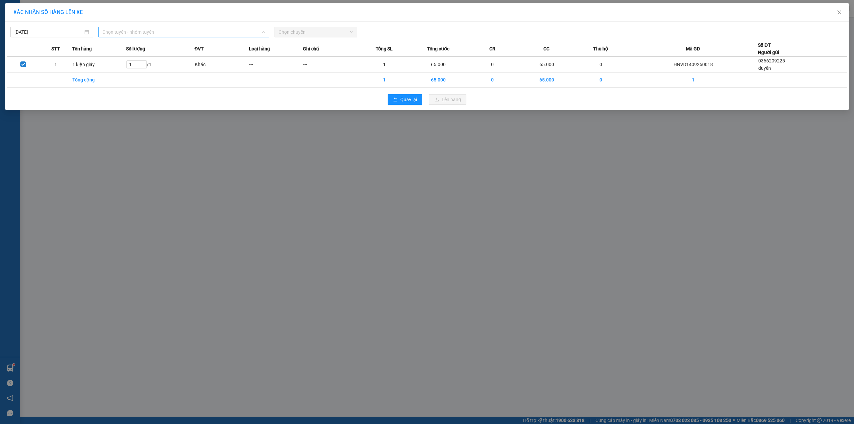
click at [167, 27] on span "Chọn tuyến - nhóm tuyến" at bounding box center [183, 32] width 163 height 10
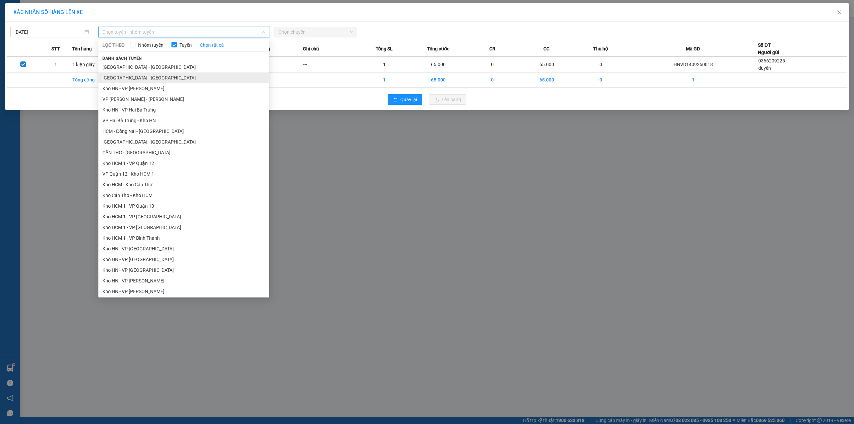
click at [146, 77] on li "[GEOGRAPHIC_DATA] - [GEOGRAPHIC_DATA]" at bounding box center [183, 77] width 171 height 11
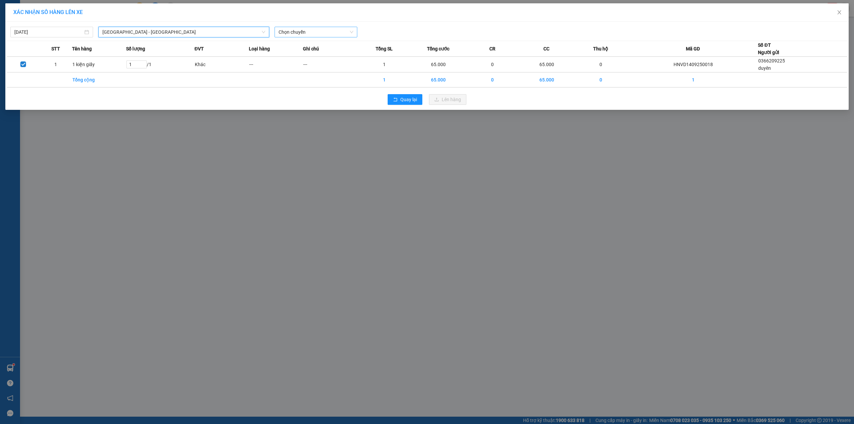
click at [304, 34] on span "Chọn chuyến" at bounding box center [315, 32] width 75 height 10
click at [296, 51] on div "20:00 (TC)" at bounding box center [304, 56] width 60 height 11
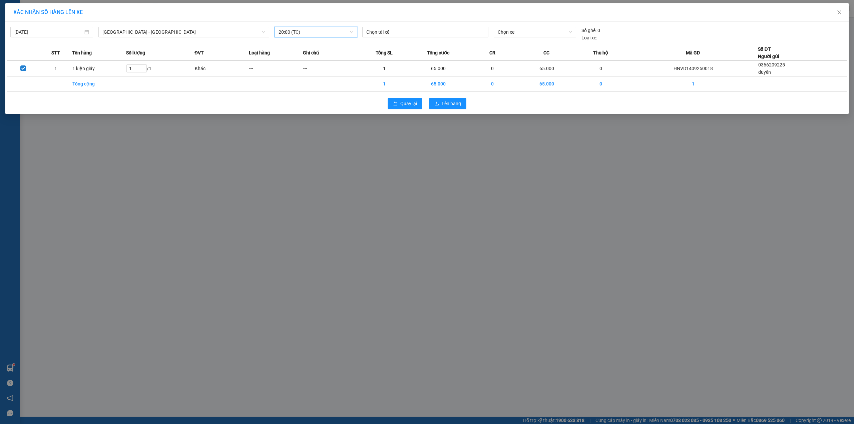
click at [460, 111] on div "Quay lại Lên hàng" at bounding box center [427, 103] width 840 height 17
click at [460, 108] on button "Lên hàng" at bounding box center [447, 103] width 37 height 11
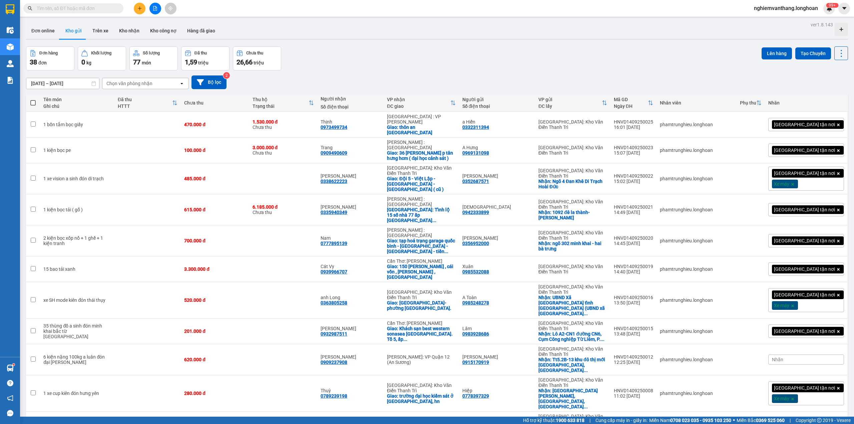
click at [159, 10] on button at bounding box center [155, 9] width 12 height 12
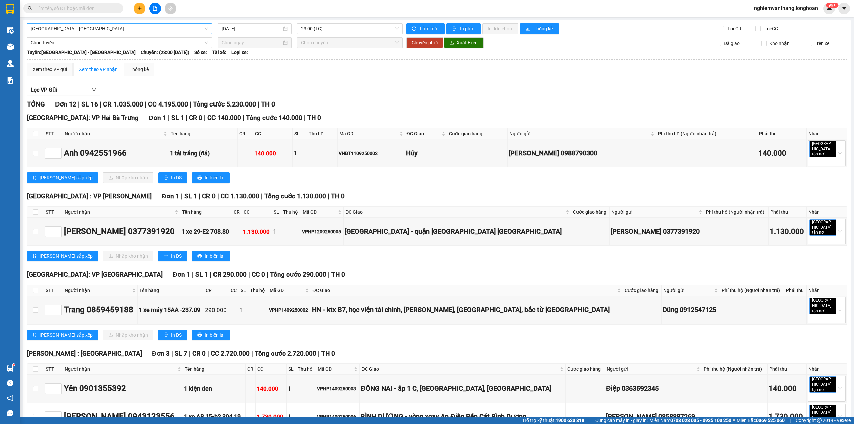
drag, startPoint x: 98, startPoint y: 27, endPoint x: 95, endPoint y: 29, distance: 4.0
click at [98, 28] on span "[GEOGRAPHIC_DATA] - [GEOGRAPHIC_DATA]" at bounding box center [119, 29] width 177 height 10
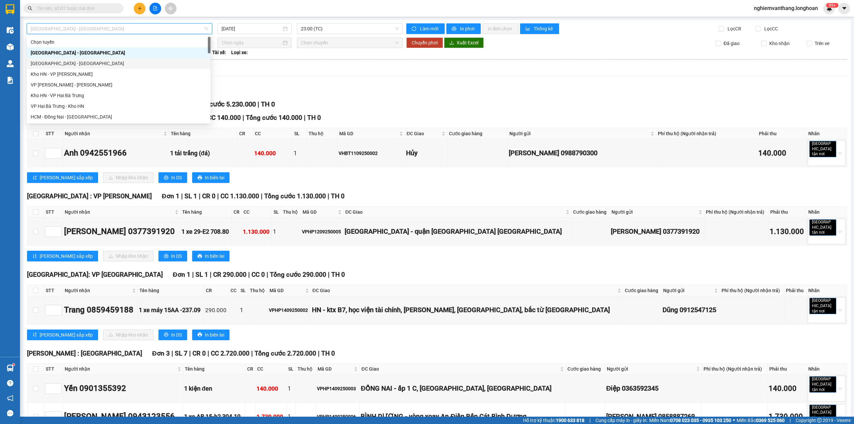
click at [78, 64] on div "[GEOGRAPHIC_DATA] - [GEOGRAPHIC_DATA]" at bounding box center [119, 63] width 176 height 7
type input "[DATE]"
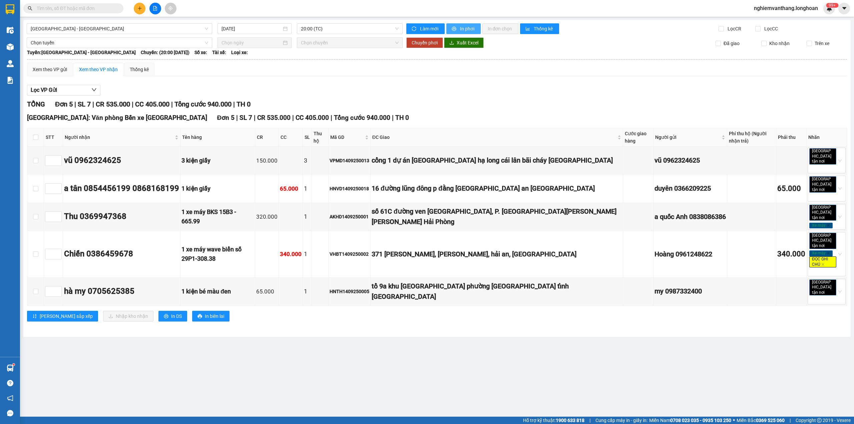
click at [474, 31] on span "In phơi" at bounding box center [467, 28] width 15 height 7
drag, startPoint x: 99, startPoint y: 26, endPoint x: 99, endPoint y: 33, distance: 6.7
click at [99, 27] on span "[GEOGRAPHIC_DATA] - [GEOGRAPHIC_DATA]" at bounding box center [119, 29] width 177 height 10
drag, startPoint x: 210, startPoint y: 211, endPoint x: 288, endPoint y: 291, distance: 112.5
click at [247, 226] on tbody "vũ 0962324625 3 kiện giấy 150.000 3 VPMD1409250013 cổng 1 dự án [GEOGRAPHIC_DAT…" at bounding box center [436, 225] width 819 height 159
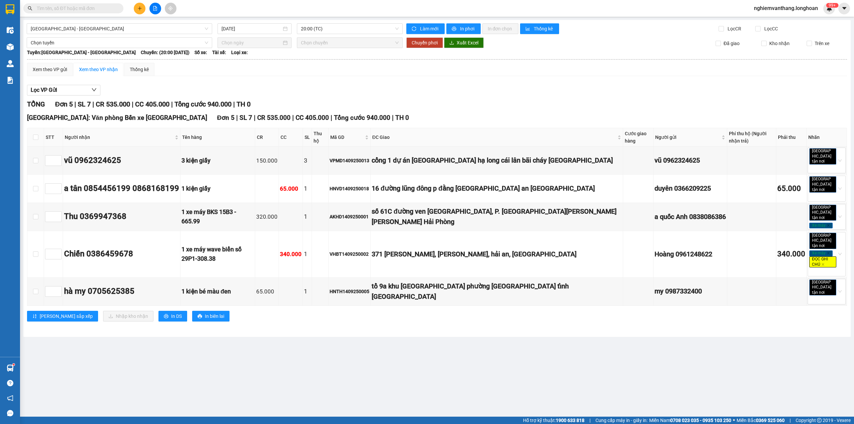
drag, startPoint x: 288, startPoint y: 292, endPoint x: 284, endPoint y: 292, distance: 4.0
click at [287, 310] on div "[PERSON_NAME] sắp xếp Nhập kho nhận In DS In biên lai" at bounding box center [437, 315] width 820 height 11
click at [72, 32] on span "[GEOGRAPHIC_DATA] - [GEOGRAPHIC_DATA]" at bounding box center [119, 29] width 177 height 10
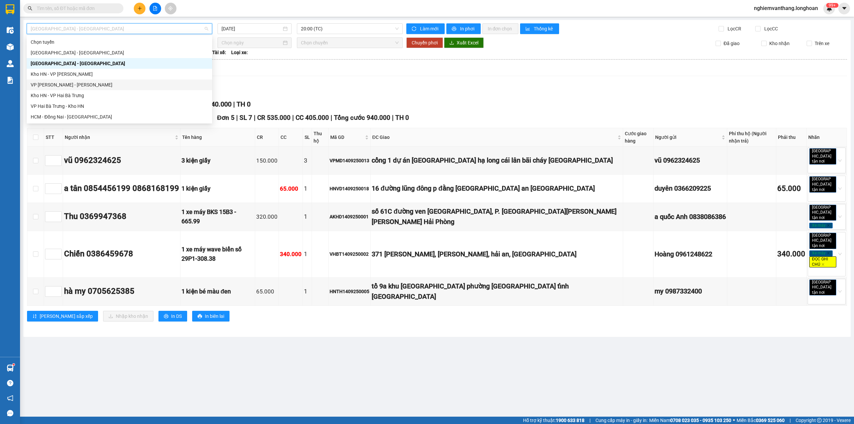
click at [110, 83] on div "VP [PERSON_NAME] - [PERSON_NAME]" at bounding box center [119, 84] width 177 height 7
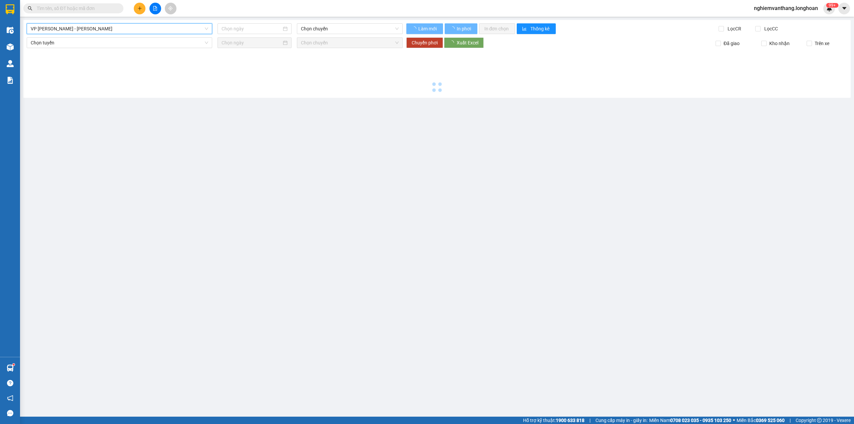
type input "[DATE]"
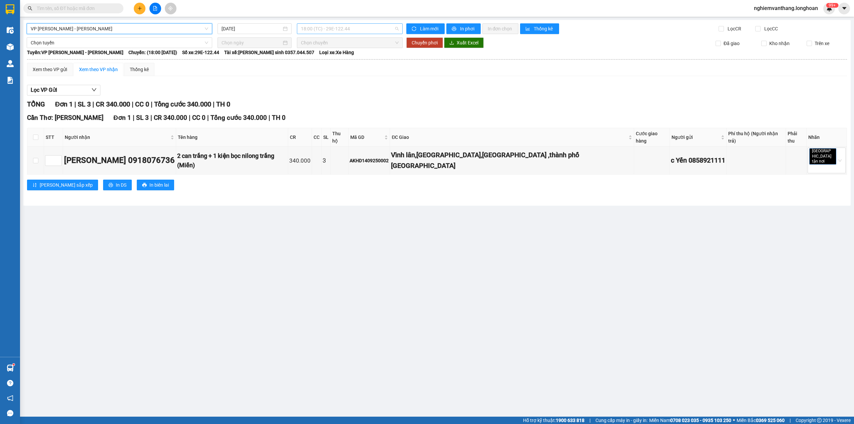
drag, startPoint x: 352, startPoint y: 27, endPoint x: 353, endPoint y: 35, distance: 8.0
click at [352, 29] on span "18:00 (TC) - 29E-122.44" at bounding box center [350, 29] width 98 height 10
click at [69, 34] on div "VP [PERSON_NAME] - Kho HN [DATE] 18:00 (TC) - 29E-122.44 Làm mới In phơi In đơn…" at bounding box center [436, 112] width 827 height 185
click at [94, 25] on span "VP [PERSON_NAME] - [PERSON_NAME]" at bounding box center [119, 29] width 177 height 10
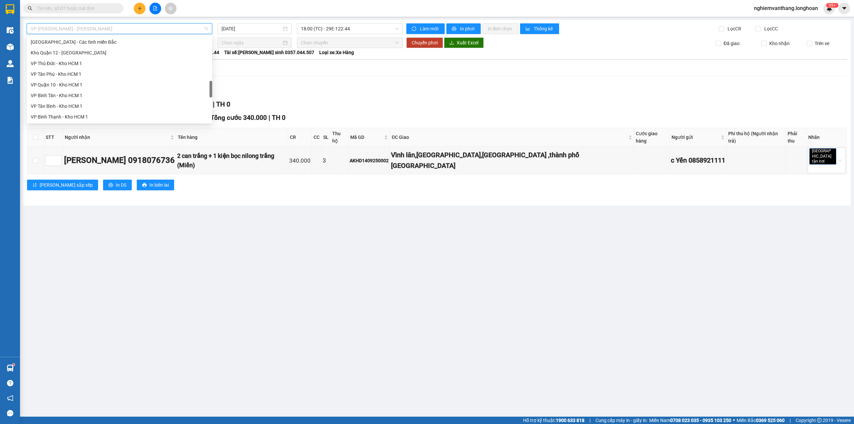
scroll to position [222, 0]
click at [85, 69] on div "Kho HN - VP [PERSON_NAME]" at bounding box center [119, 65] width 185 height 11
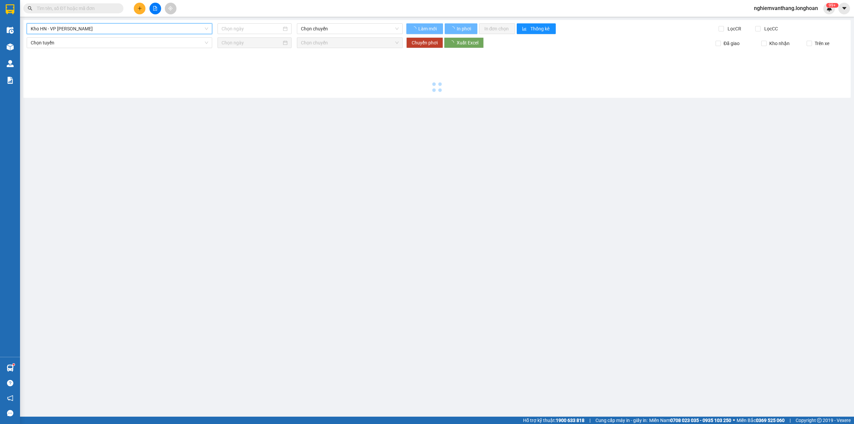
type input "[DATE]"
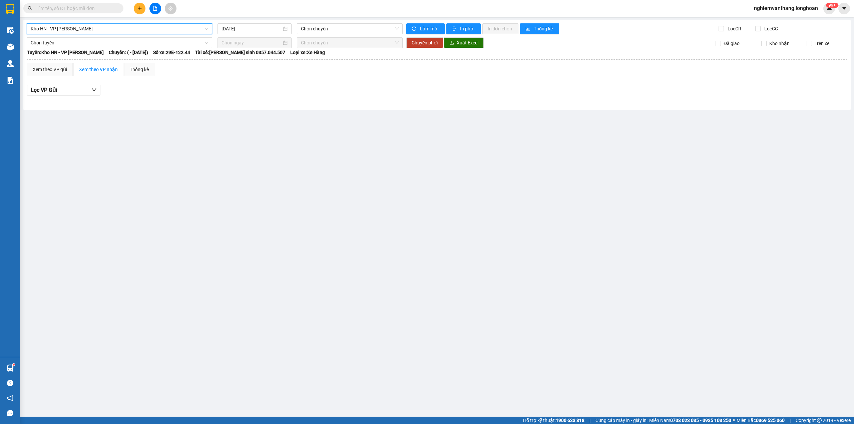
click at [82, 33] on span "Kho HN - VP [PERSON_NAME]" at bounding box center [119, 29] width 177 height 10
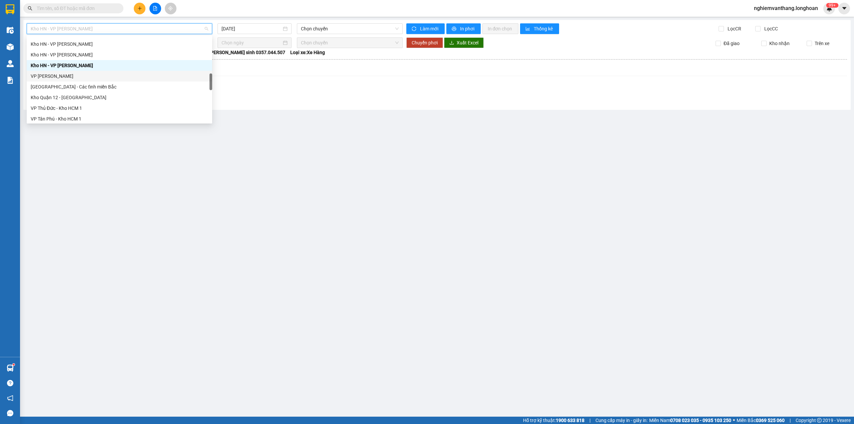
click at [79, 74] on div "VP [PERSON_NAME]" at bounding box center [119, 75] width 177 height 7
type input "[DATE]"
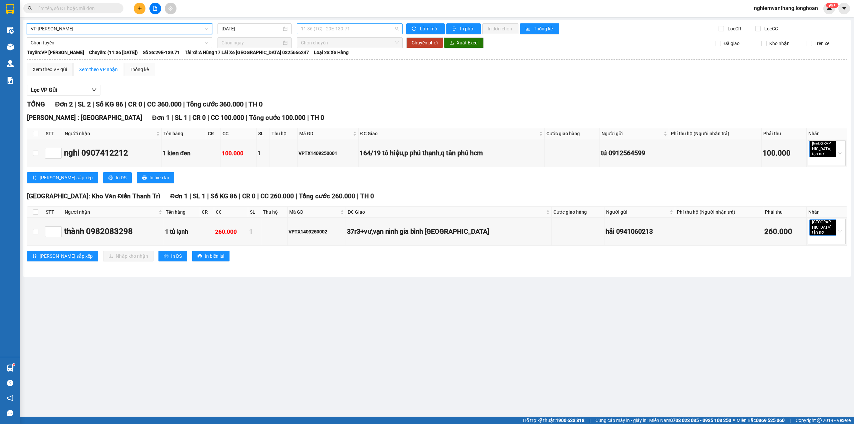
click at [345, 25] on span "11:36 (TC) - 29E-139.71" at bounding box center [350, 29] width 98 height 10
click at [325, 70] on div "Xem theo VP gửi Xem theo VP nhận Thống kê" at bounding box center [437, 69] width 820 height 13
click at [320, 26] on span "11:36 (TC) - 29E-139.71" at bounding box center [350, 29] width 98 height 10
click at [313, 65] on div "18:47 (TC) - 29E-139.71" at bounding box center [327, 63] width 52 height 7
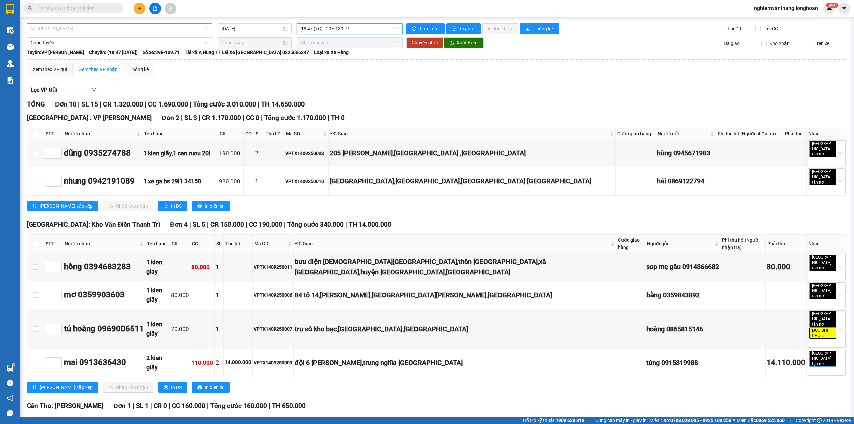
click at [51, 24] on span "VP [PERSON_NAME]" at bounding box center [119, 29] width 177 height 10
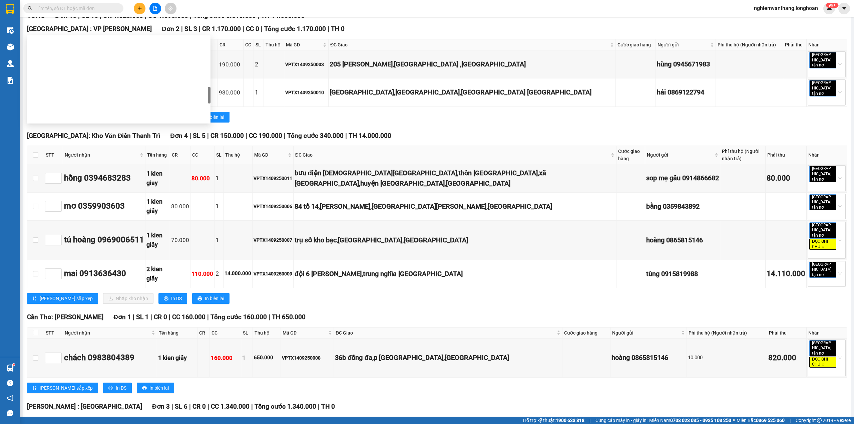
scroll to position [311, 0]
click at [83, 97] on div "VP Long Biên - Kho HN" at bounding box center [119, 93] width 176 height 7
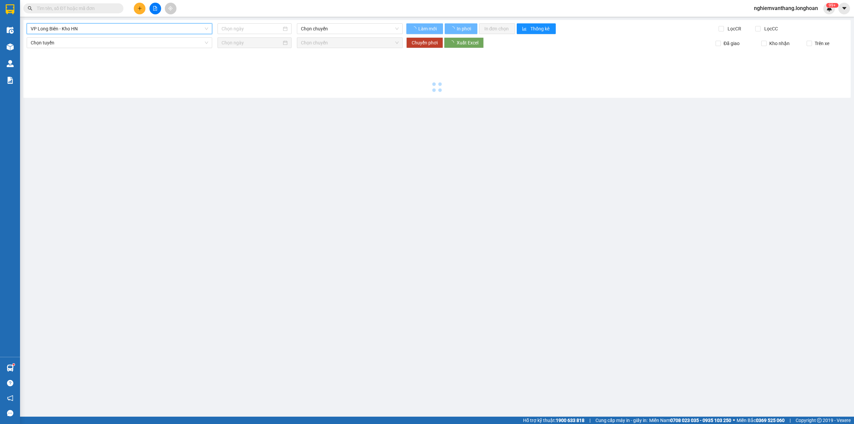
type input "[DATE]"
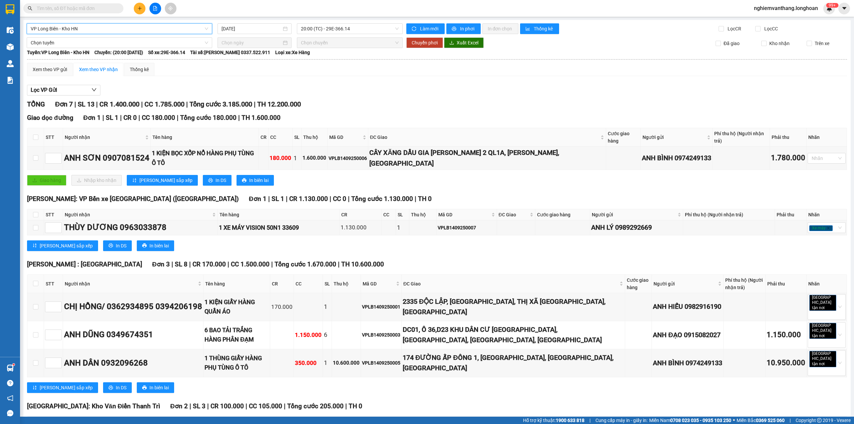
click at [76, 30] on span "VP Long Biên - Kho HN" at bounding box center [119, 29] width 177 height 10
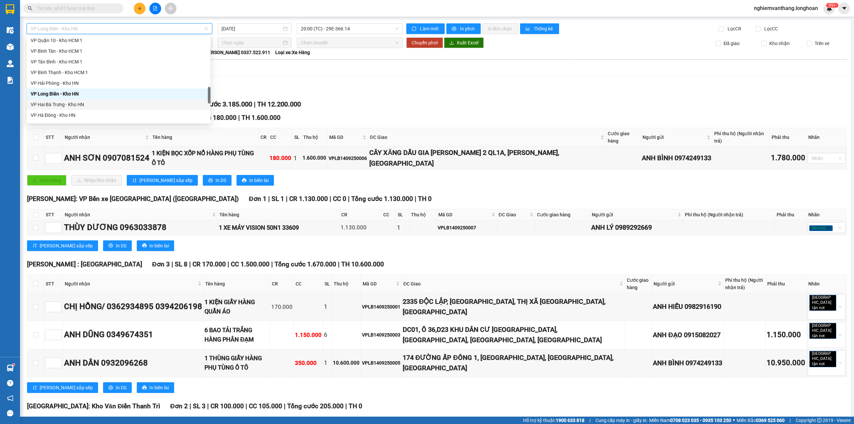
click at [75, 103] on div "VP Hai Bà Trưng - Kho HN" at bounding box center [119, 104] width 176 height 7
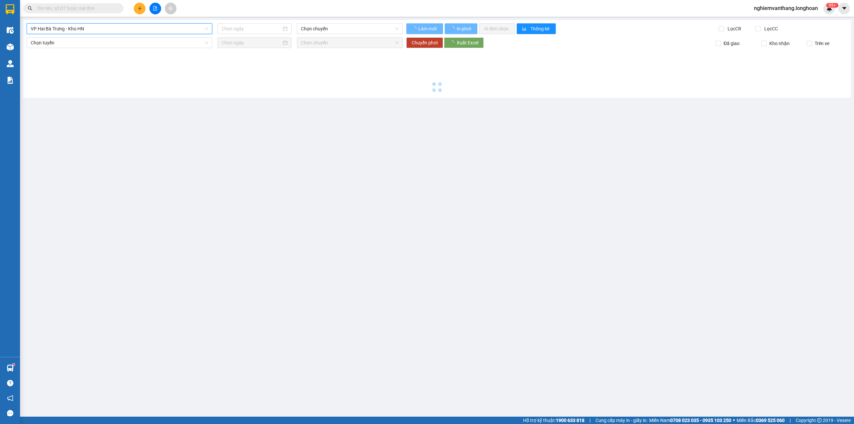
type input "[DATE]"
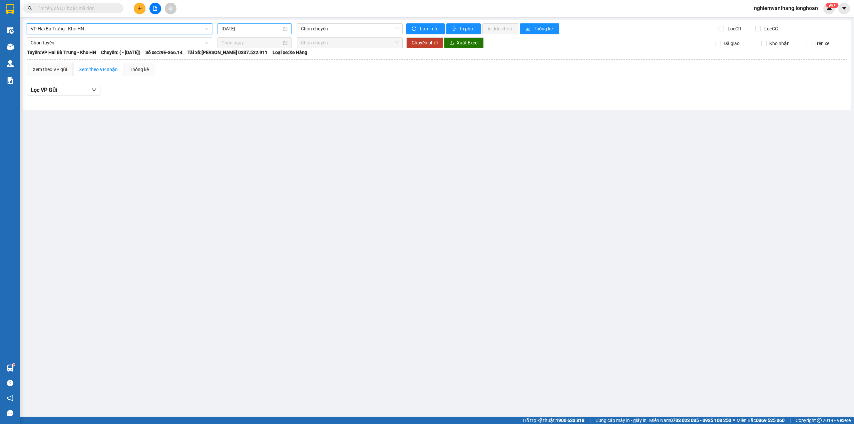
click at [266, 31] on input "[DATE]" at bounding box center [251, 28] width 60 height 7
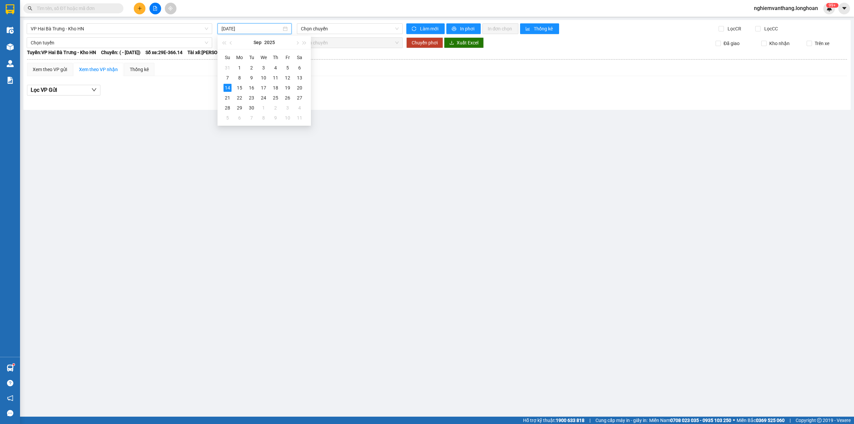
click at [169, 35] on div "VP Hai Bà Trưng - Kho HN [DATE] Chọn chuyến Làm mới In phơi In đơn chọn Thống k…" at bounding box center [436, 65] width 827 height 90
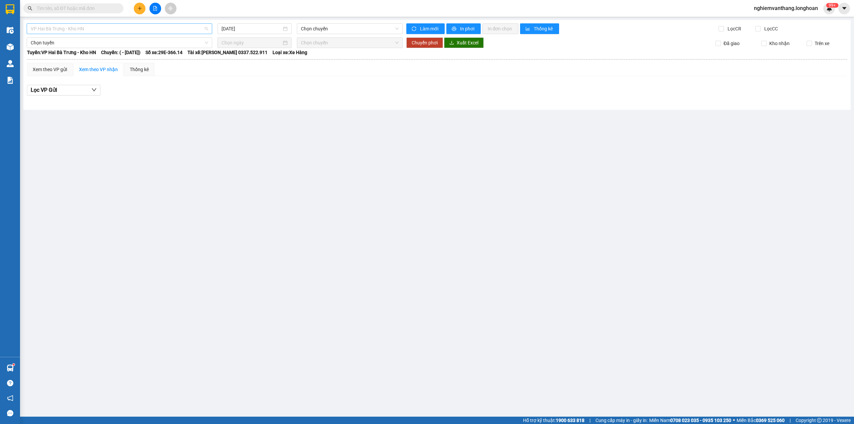
click at [162, 31] on span "VP Hai Bà Trưng - Kho HN" at bounding box center [119, 29] width 177 height 10
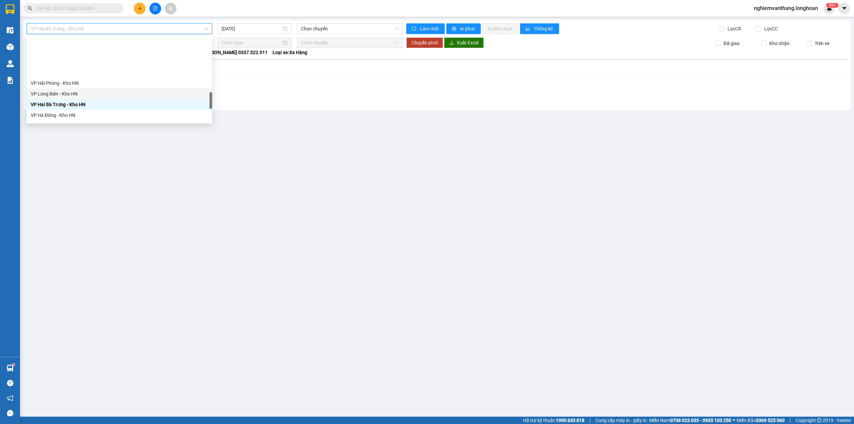
scroll to position [355, 0]
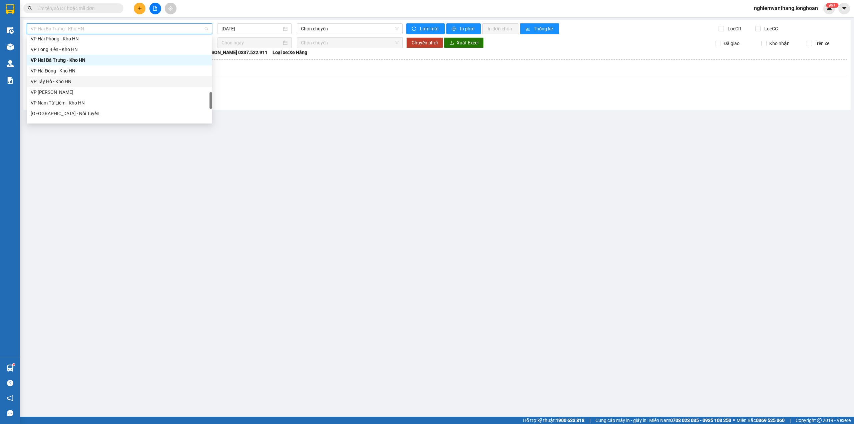
click at [114, 72] on div "VP Hà Đông - Kho HN" at bounding box center [119, 70] width 177 height 7
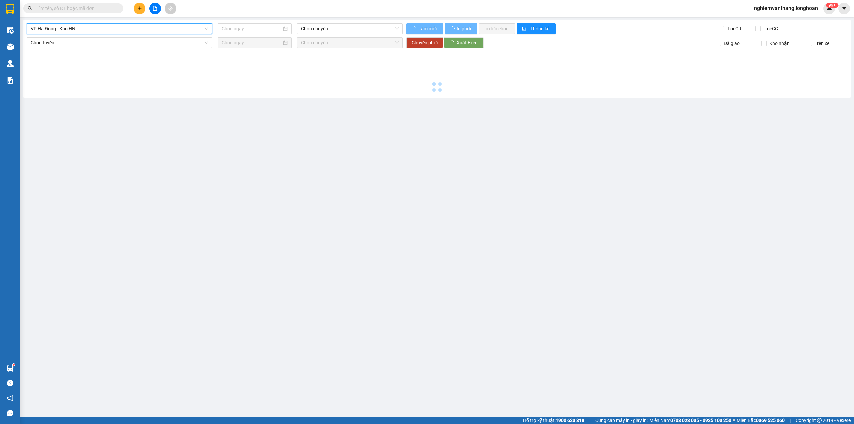
type input "[DATE]"
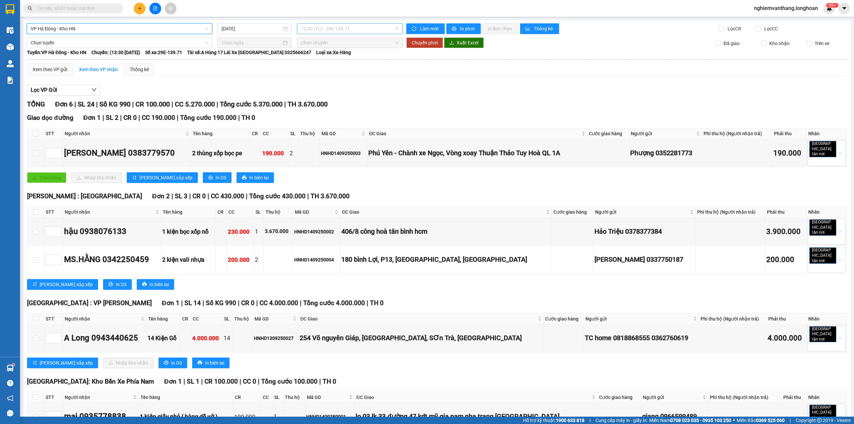
click at [313, 25] on span "13:30 (TC) - 29E-139.71" at bounding box center [350, 29] width 98 height 10
click at [395, 107] on div "TỔNG Đơn 6 | SL 24 | Số KG 990 | CR 100.000 | CC 5.270.000 | Tổng cước 5.370.00…" at bounding box center [437, 104] width 820 height 10
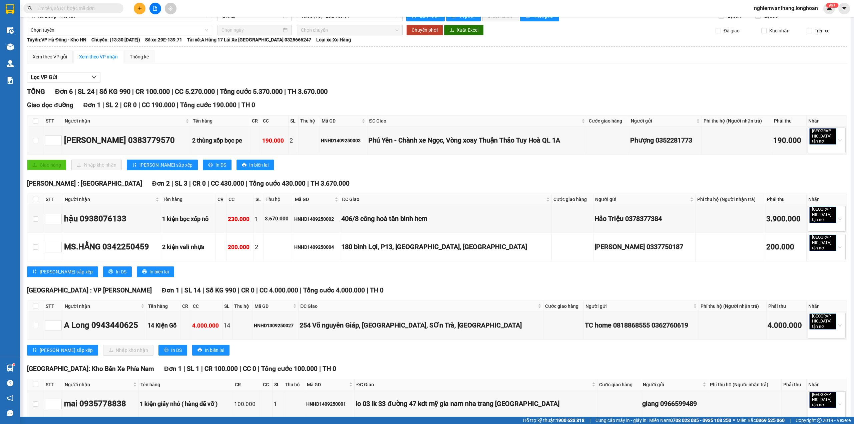
scroll to position [102, 0]
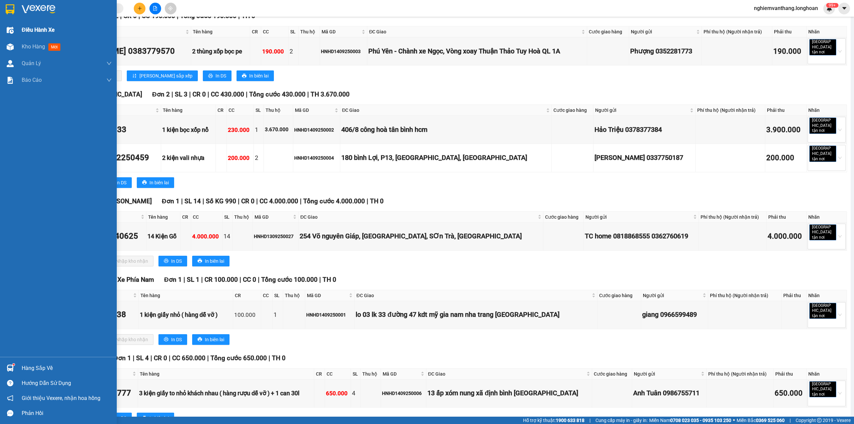
click at [0, 21] on div "Điều hành xe Kho hàng mới Quản [PERSON_NAME] lý thu hộ Quản lý chuyến Quản lý k…" at bounding box center [58, 178] width 117 height 356
click at [11, 8] on img at bounding box center [10, 9] width 9 height 10
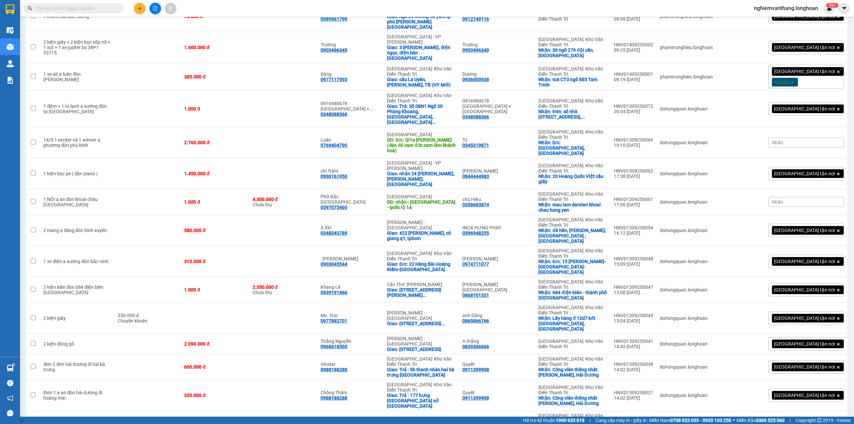
scroll to position [527, 0]
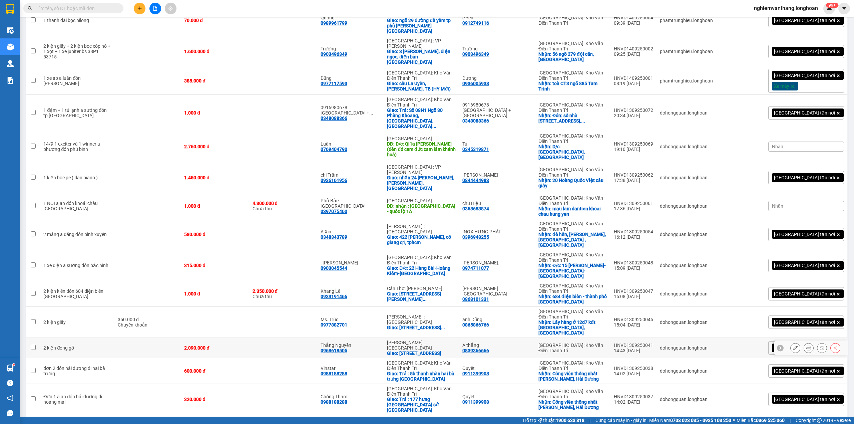
click at [243, 345] on div "2.090.000 đ" at bounding box center [214, 347] width 61 height 5
checkbox input "true"
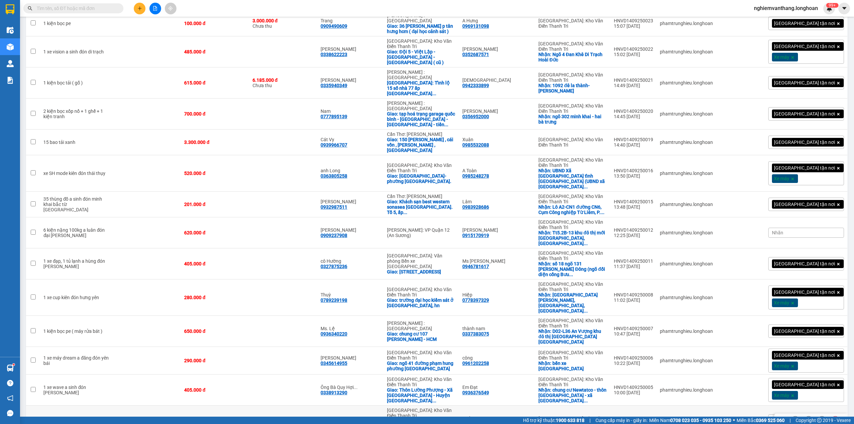
scroll to position [0, 0]
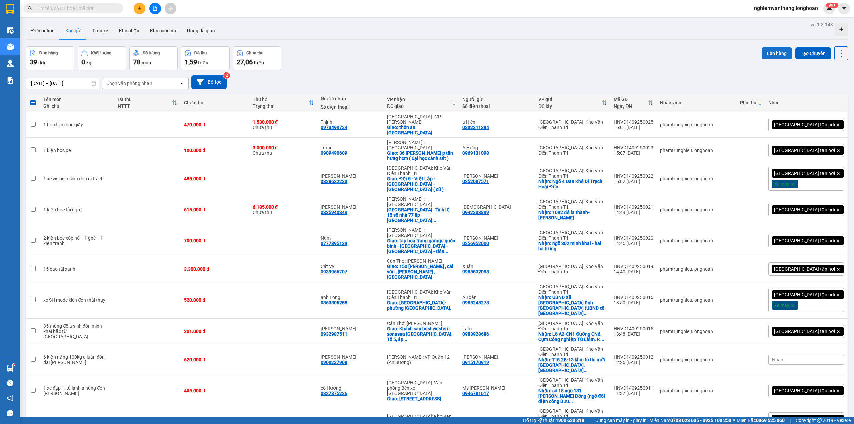
click at [761, 50] on button "Lên hàng" at bounding box center [776, 53] width 30 height 12
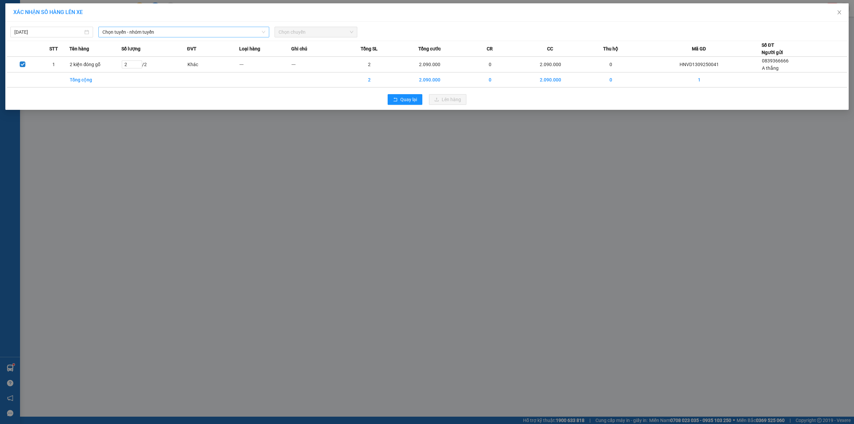
click at [140, 32] on span "Chọn tuyến - nhóm tuyến" at bounding box center [183, 32] width 163 height 10
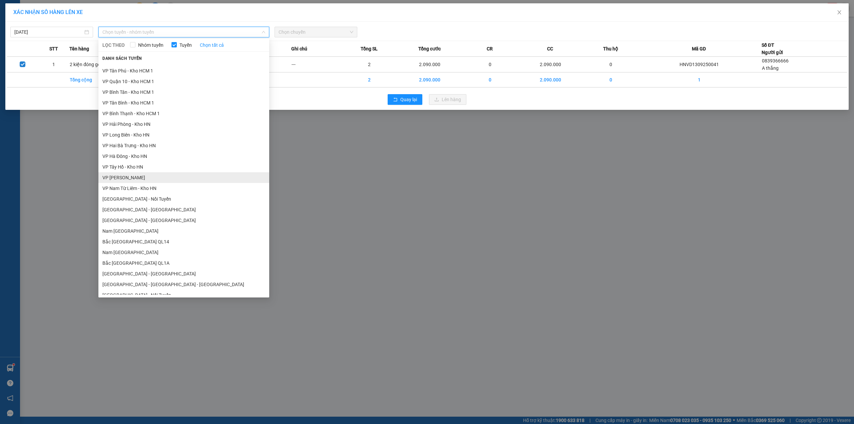
scroll to position [300, 0]
drag, startPoint x: 155, startPoint y: 242, endPoint x: 133, endPoint y: 248, distance: 23.3
click at [155, 241] on li "Bắc [GEOGRAPHIC_DATA] QL1A" at bounding box center [183, 246] width 171 height 11
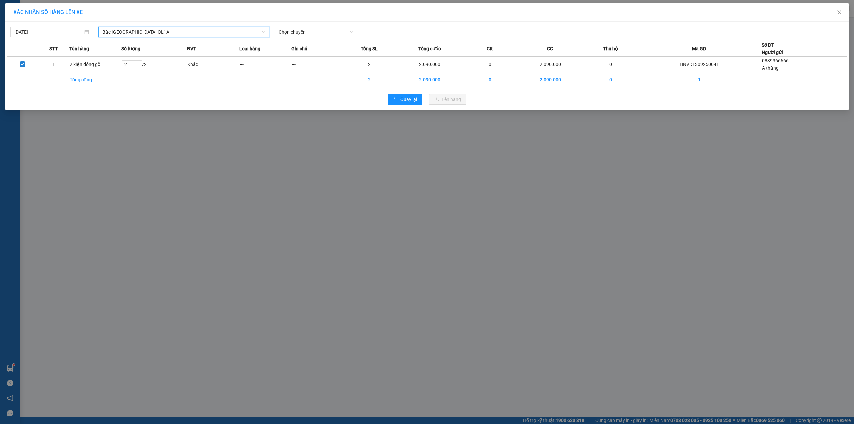
drag, startPoint x: 298, startPoint y: 33, endPoint x: 307, endPoint y: 35, distance: 9.2
click at [299, 33] on span "Chọn chuyến" at bounding box center [315, 32] width 75 height 10
click at [309, 52] on div "18:00 (TC) - 29K-041.05" at bounding box center [304, 55] width 52 height 7
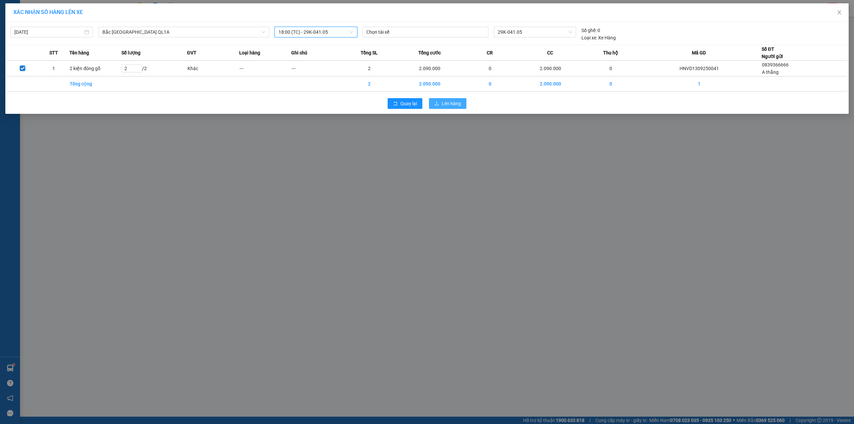
drag, startPoint x: 453, startPoint y: 104, endPoint x: 449, endPoint y: 102, distance: 4.5
click at [453, 105] on span "Lên hàng" at bounding box center [451, 103] width 19 height 7
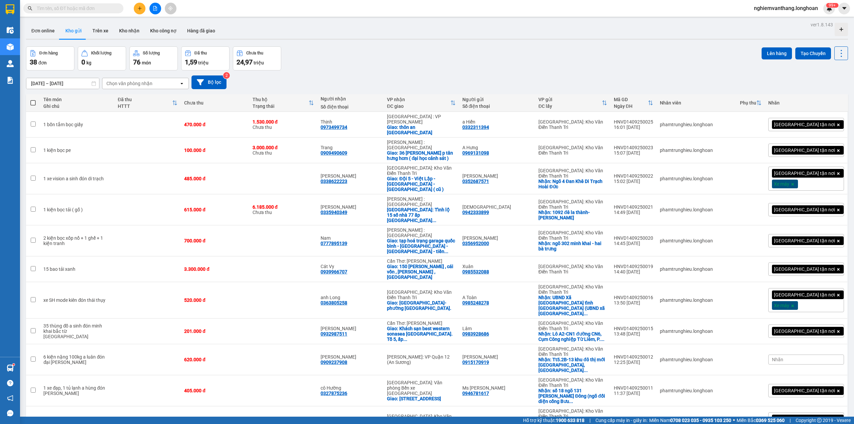
click at [158, 3] on div at bounding box center [155, 9] width 50 height 12
click at [155, 3] on button at bounding box center [155, 9] width 12 height 12
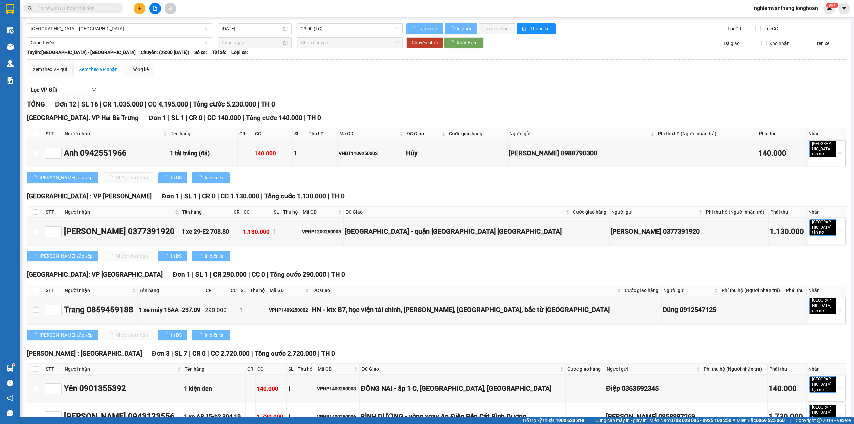
click at [146, 29] on span "[GEOGRAPHIC_DATA] - [GEOGRAPHIC_DATA]" at bounding box center [119, 29] width 177 height 10
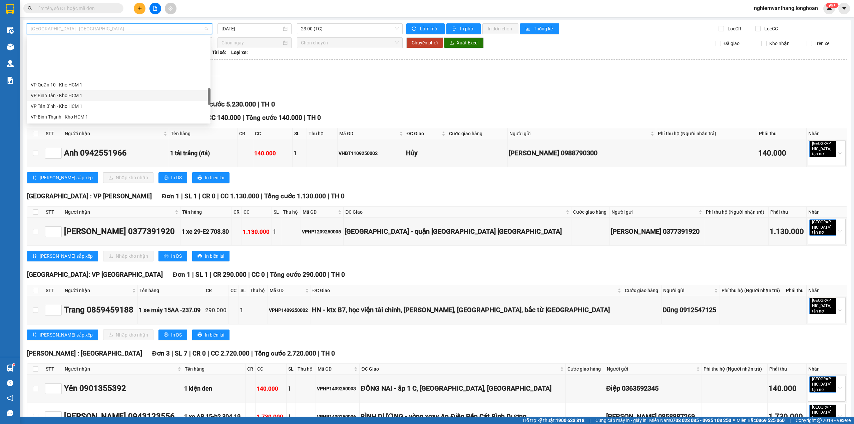
scroll to position [459, 0]
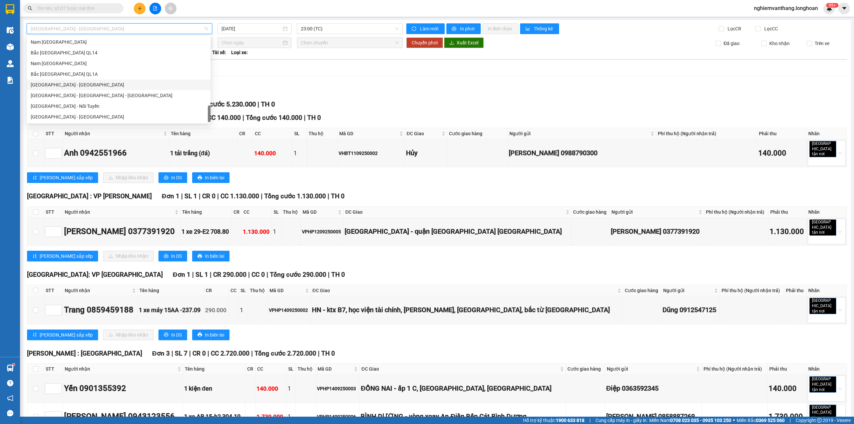
click at [71, 71] on div "Bắc [GEOGRAPHIC_DATA] QL1A" at bounding box center [119, 73] width 176 height 7
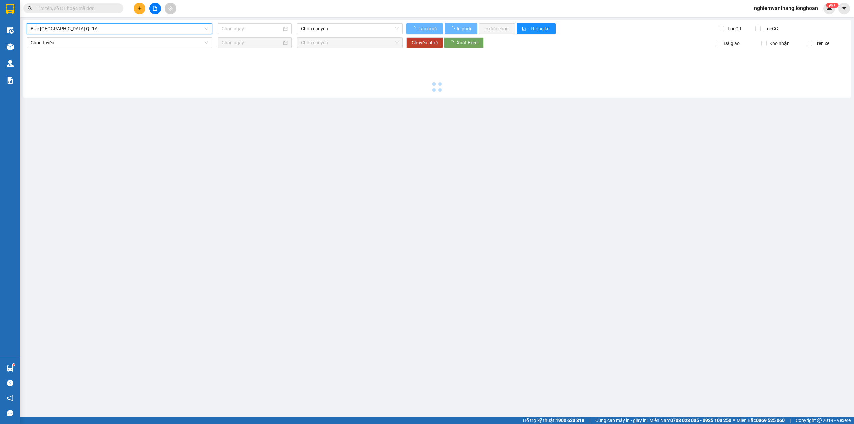
type input "[DATE]"
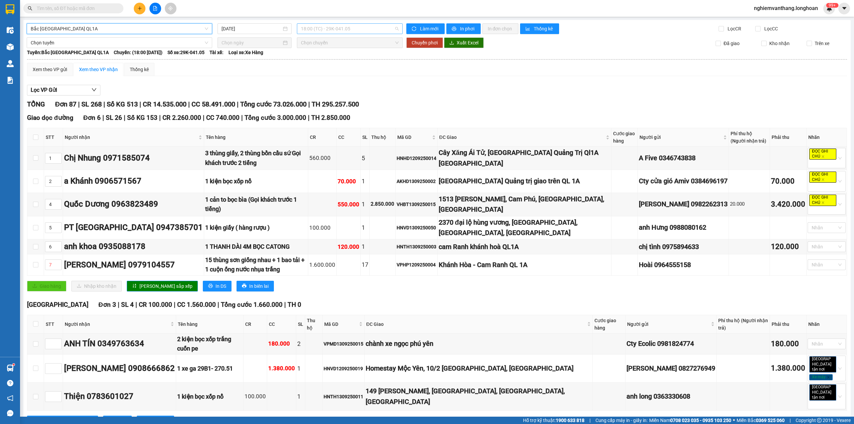
drag, startPoint x: 331, startPoint y: 28, endPoint x: 340, endPoint y: 29, distance: 9.1
click at [333, 28] on span "18:00 (TC) - 29K-041.05" at bounding box center [350, 29] width 98 height 10
click at [322, 63] on div "20:00 (TC) - 29K-040.98" at bounding box center [324, 63] width 52 height 7
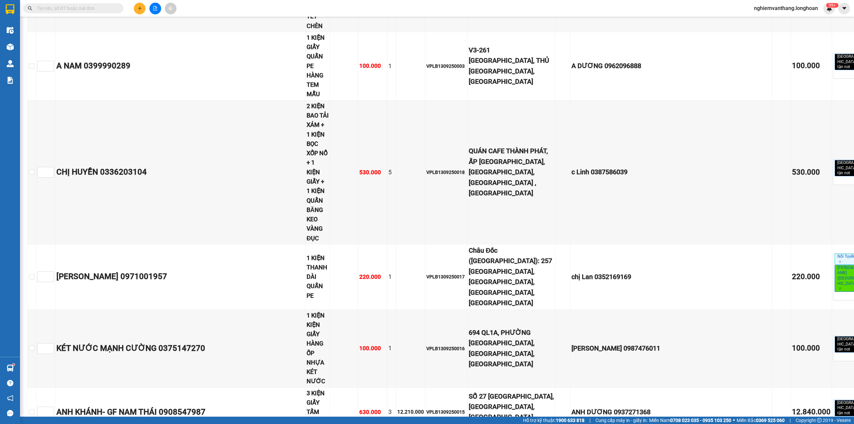
scroll to position [3868, 0]
